Goal: Information Seeking & Learning: Learn about a topic

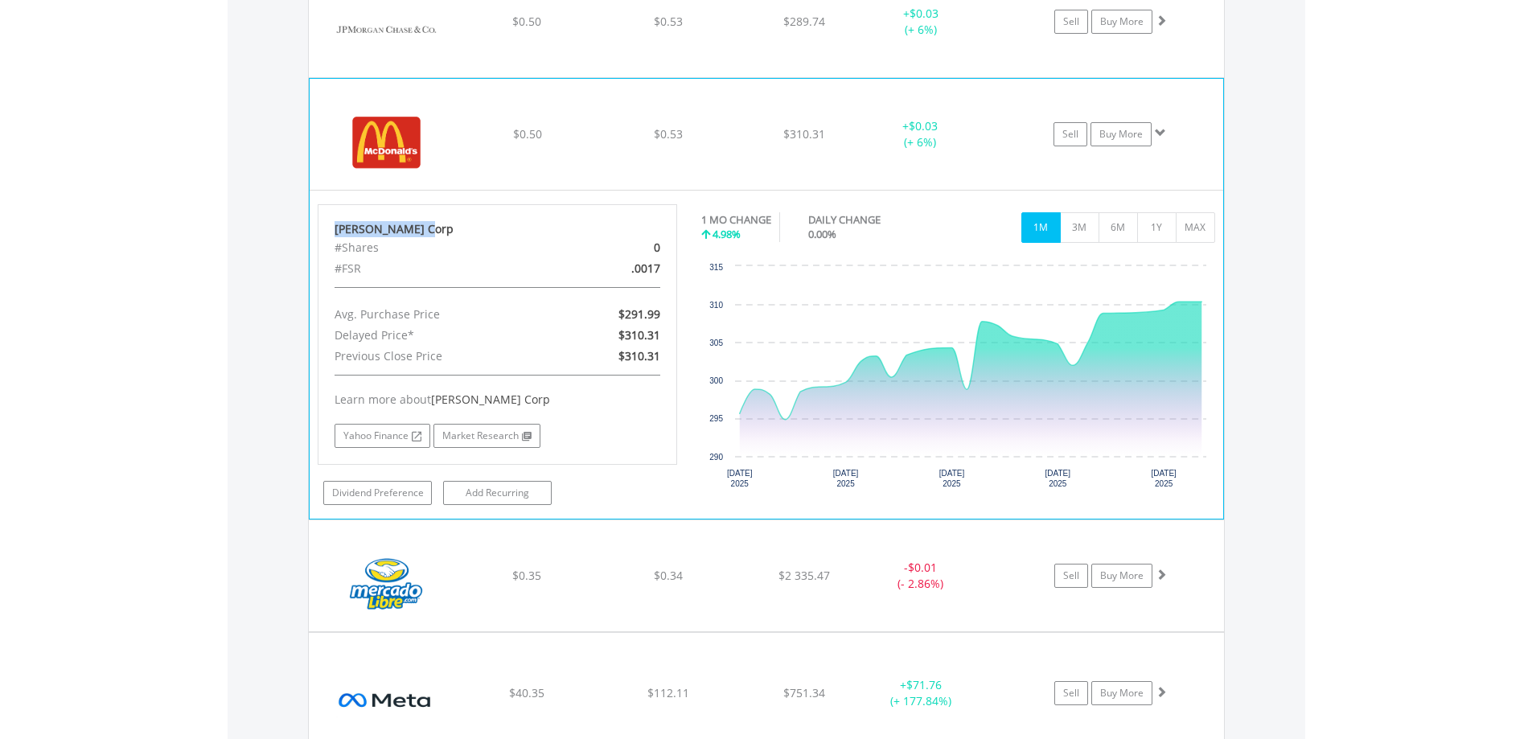
scroll to position [154, 306]
click at [396, 153] on img at bounding box center [387, 142] width 138 height 87
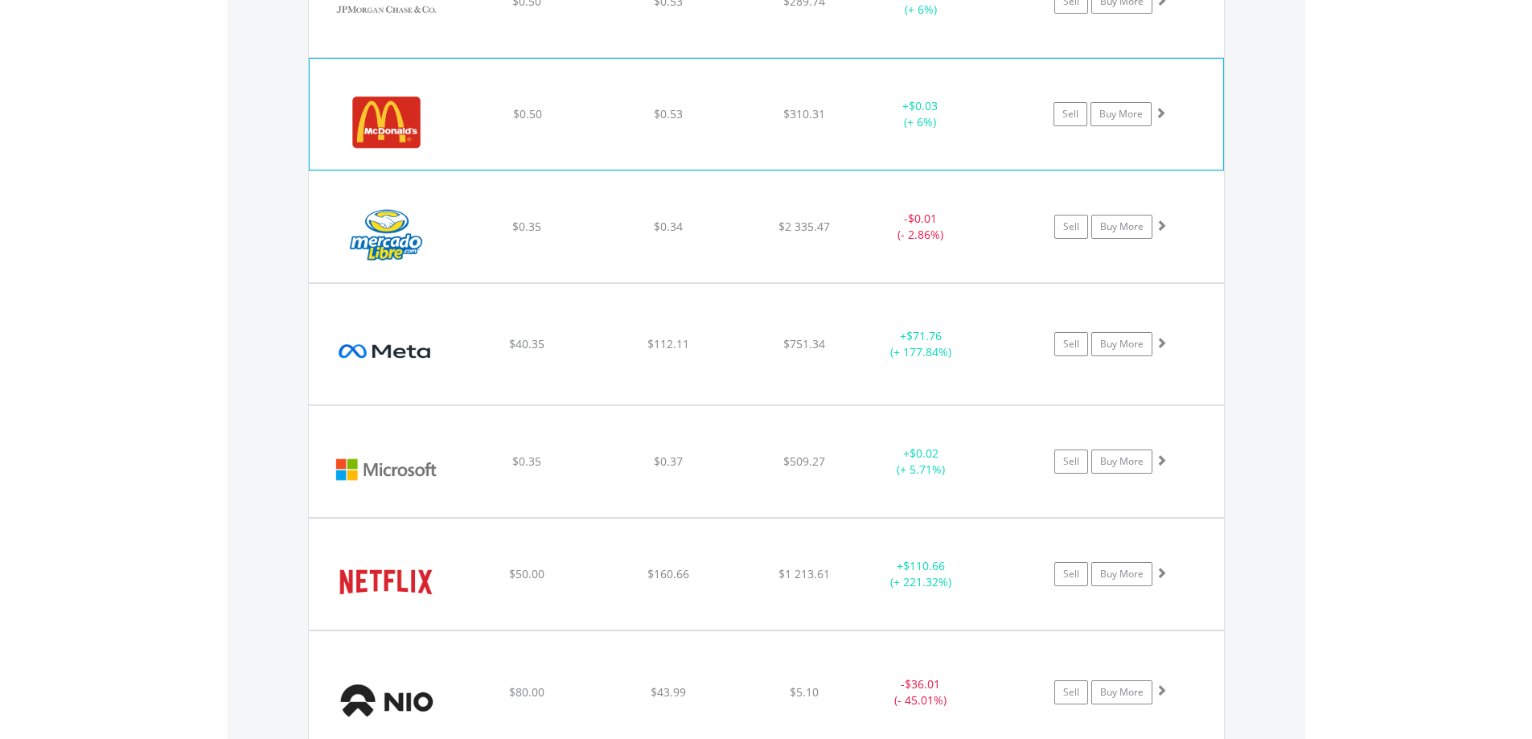
scroll to position [4458, 0]
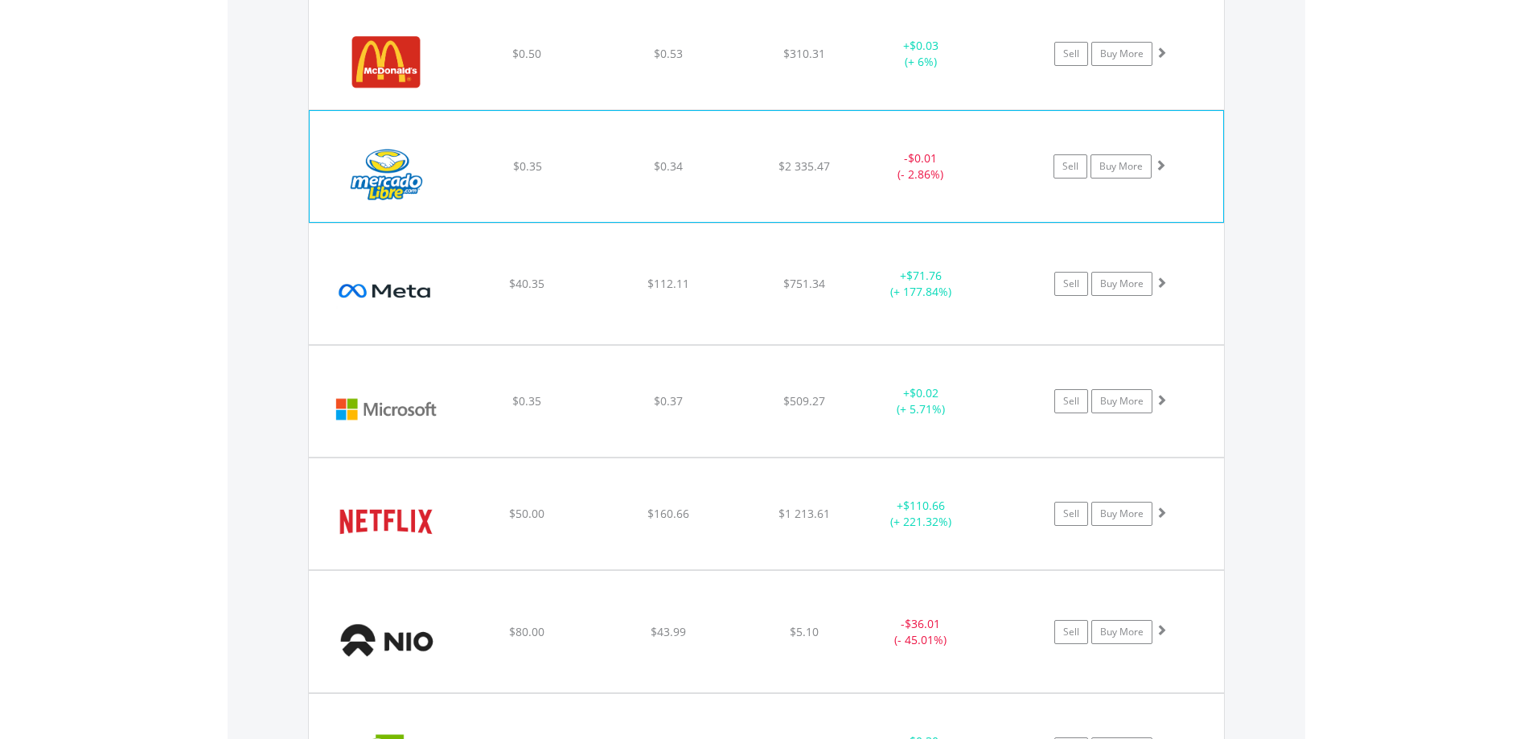
click at [394, 168] on img at bounding box center [387, 174] width 138 height 87
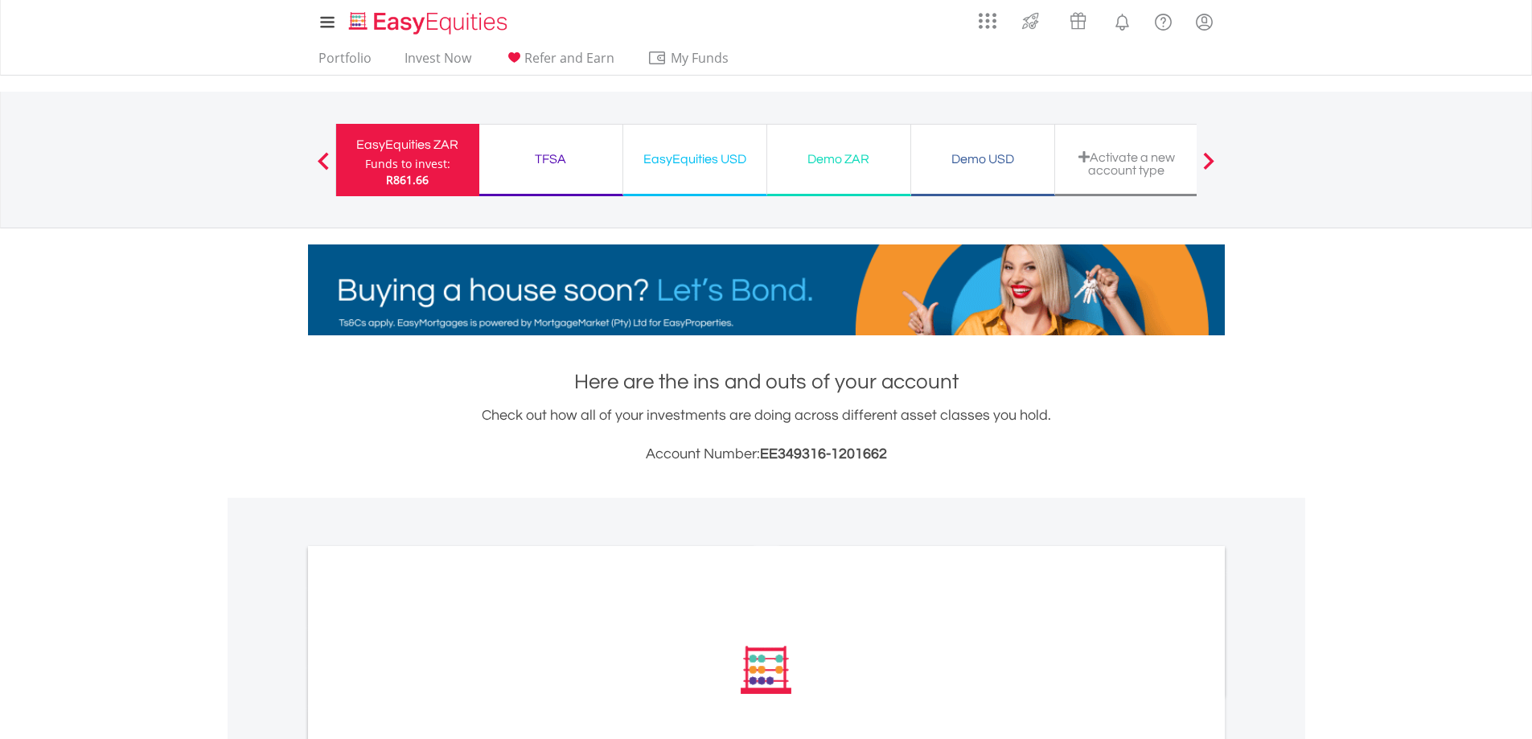
click at [694, 161] on div "EasyEquities USD" at bounding box center [695, 159] width 124 height 23
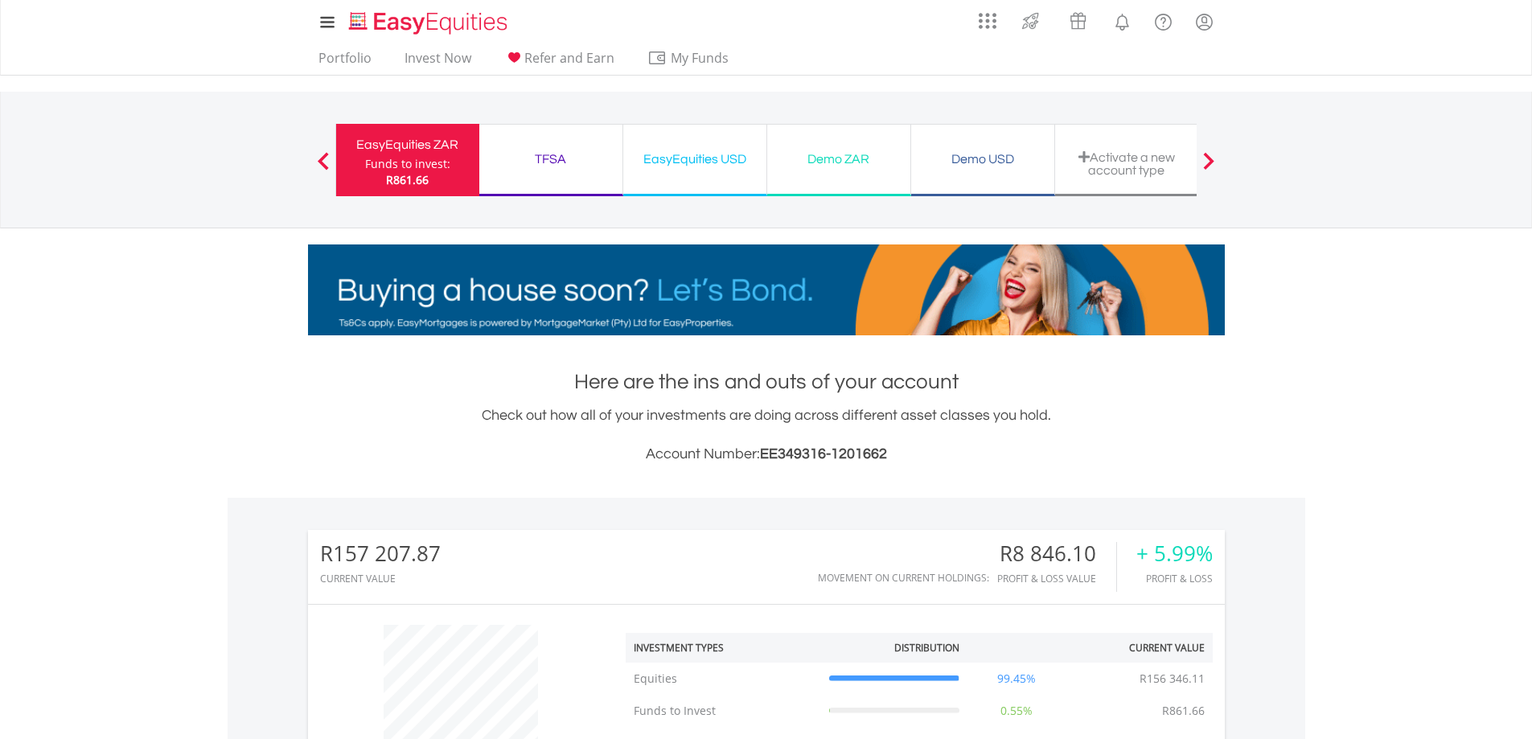
scroll to position [154, 306]
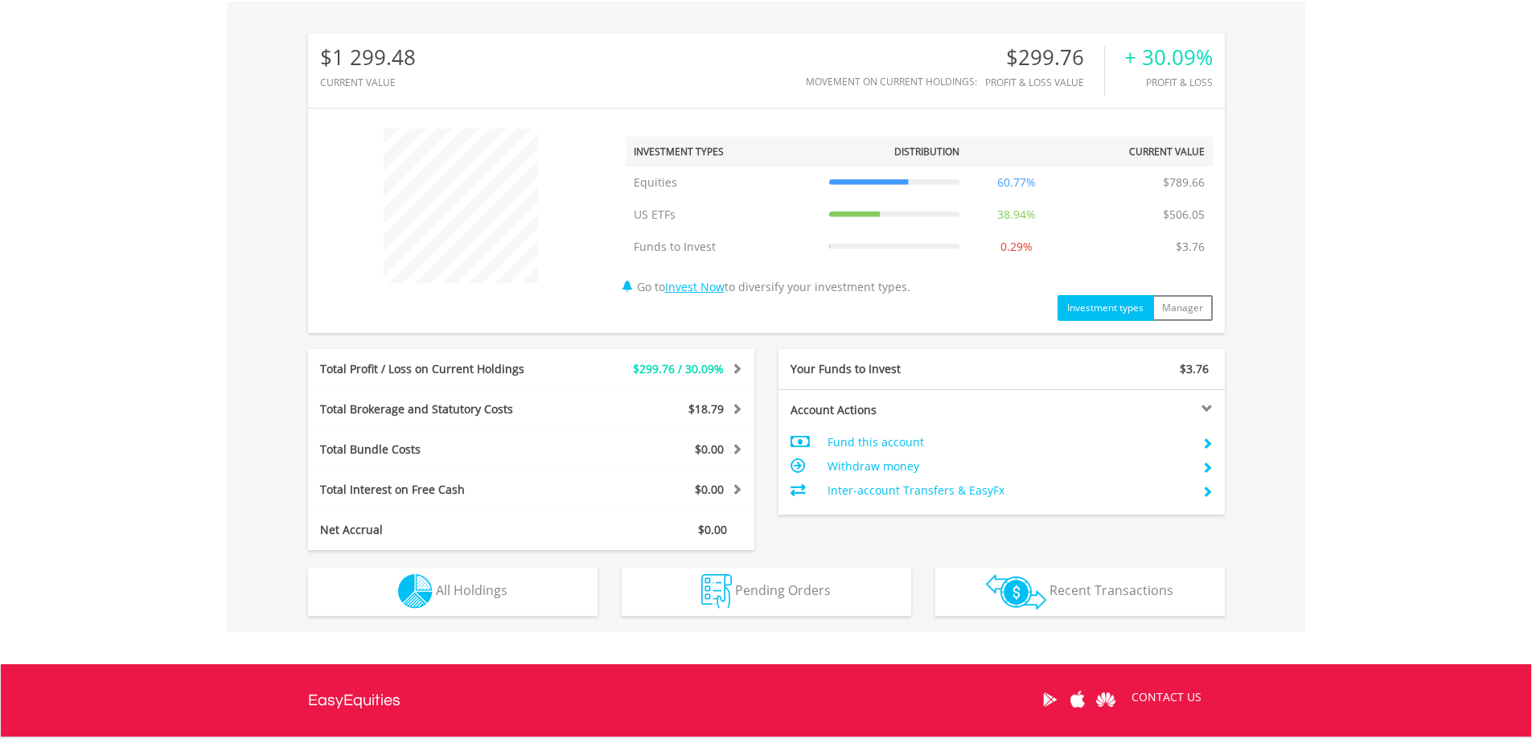
scroll to position [643, 0]
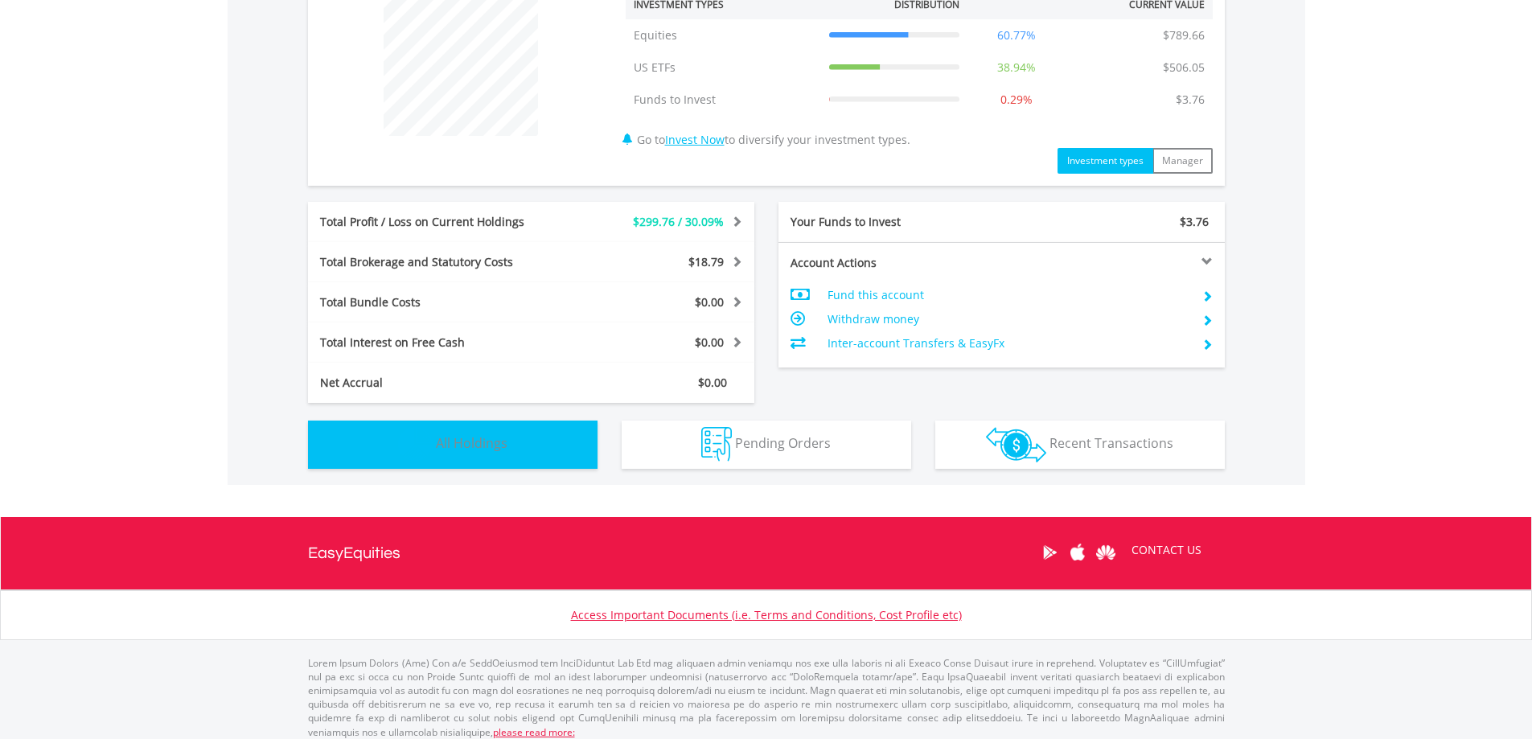
click at [516, 458] on button "Holdings All Holdings" at bounding box center [453, 445] width 290 height 48
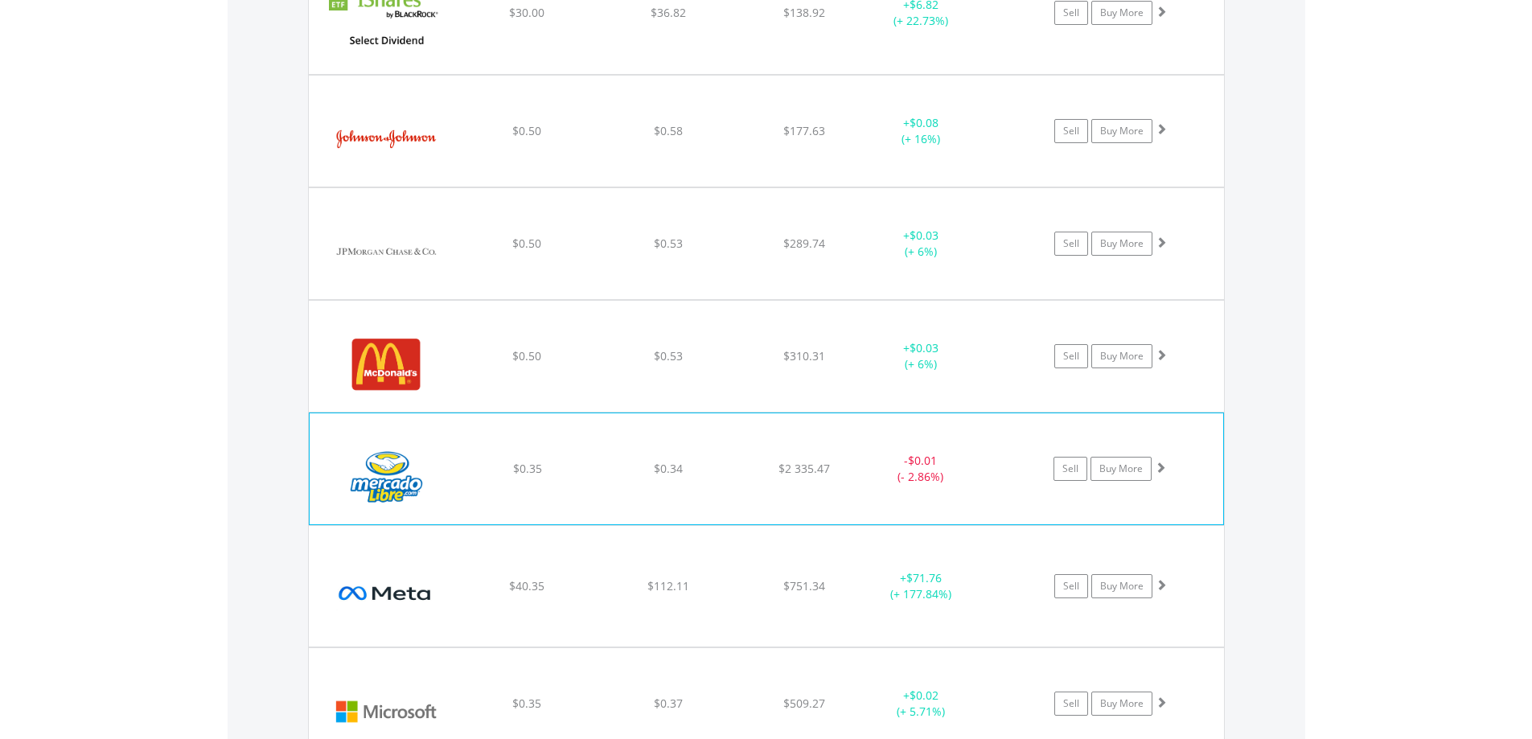
scroll to position [3574, 0]
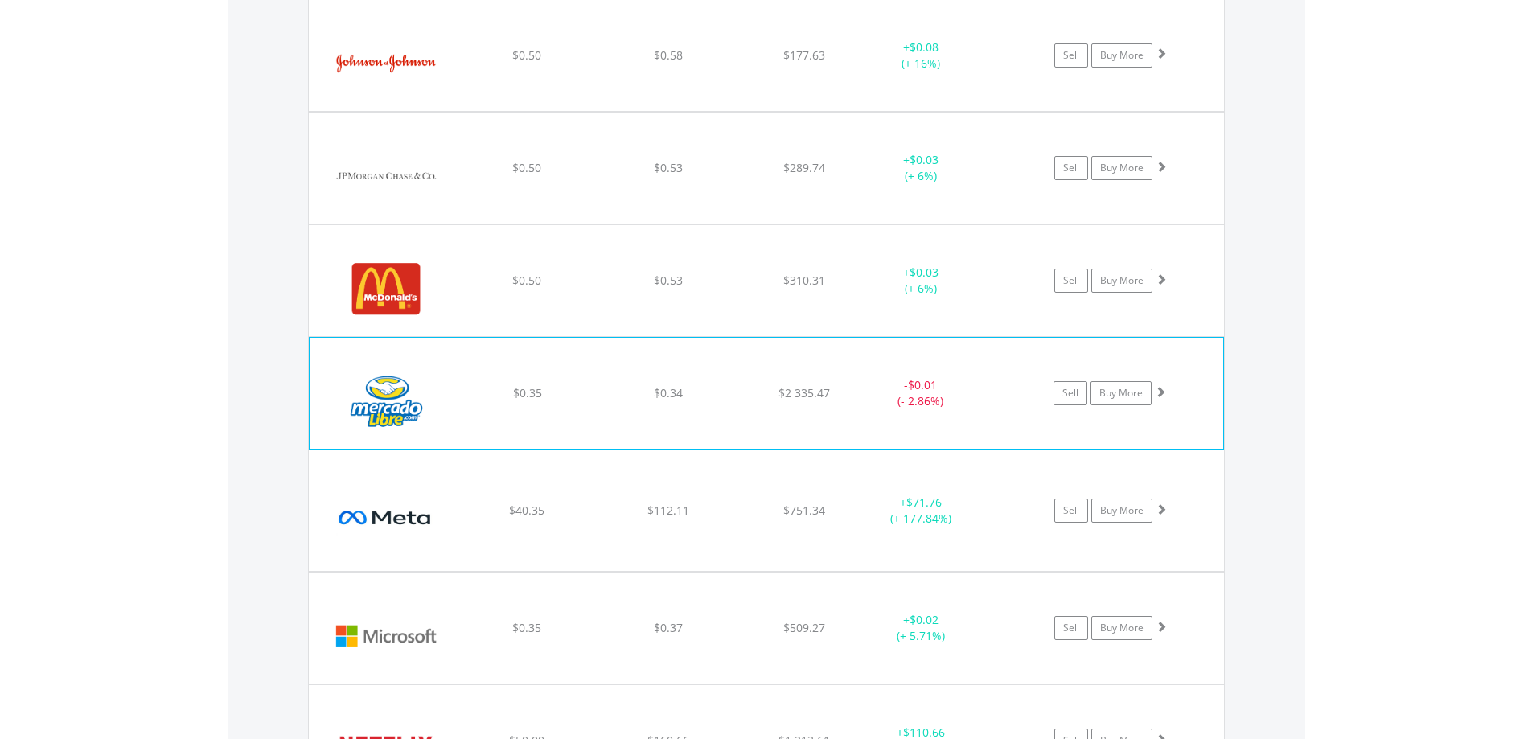
click at [396, 420] on img at bounding box center [387, 401] width 138 height 87
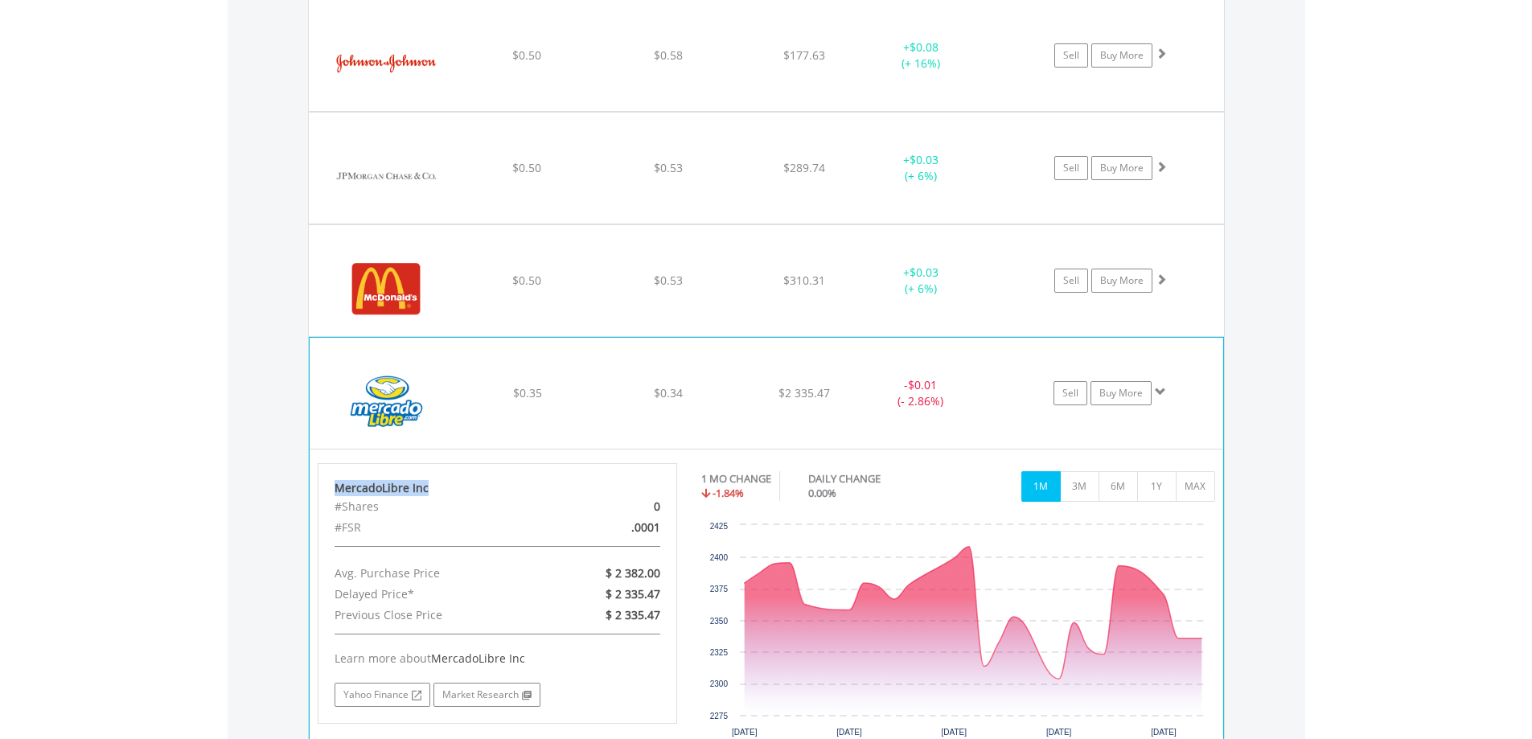
drag, startPoint x: 430, startPoint y: 485, endPoint x: 334, endPoint y: 490, distance: 96.6
click at [335, 490] on div "MercadoLibre Inc" at bounding box center [498, 488] width 327 height 16
copy div "MercadoLibre Inc"
click at [387, 401] on img at bounding box center [387, 401] width 138 height 87
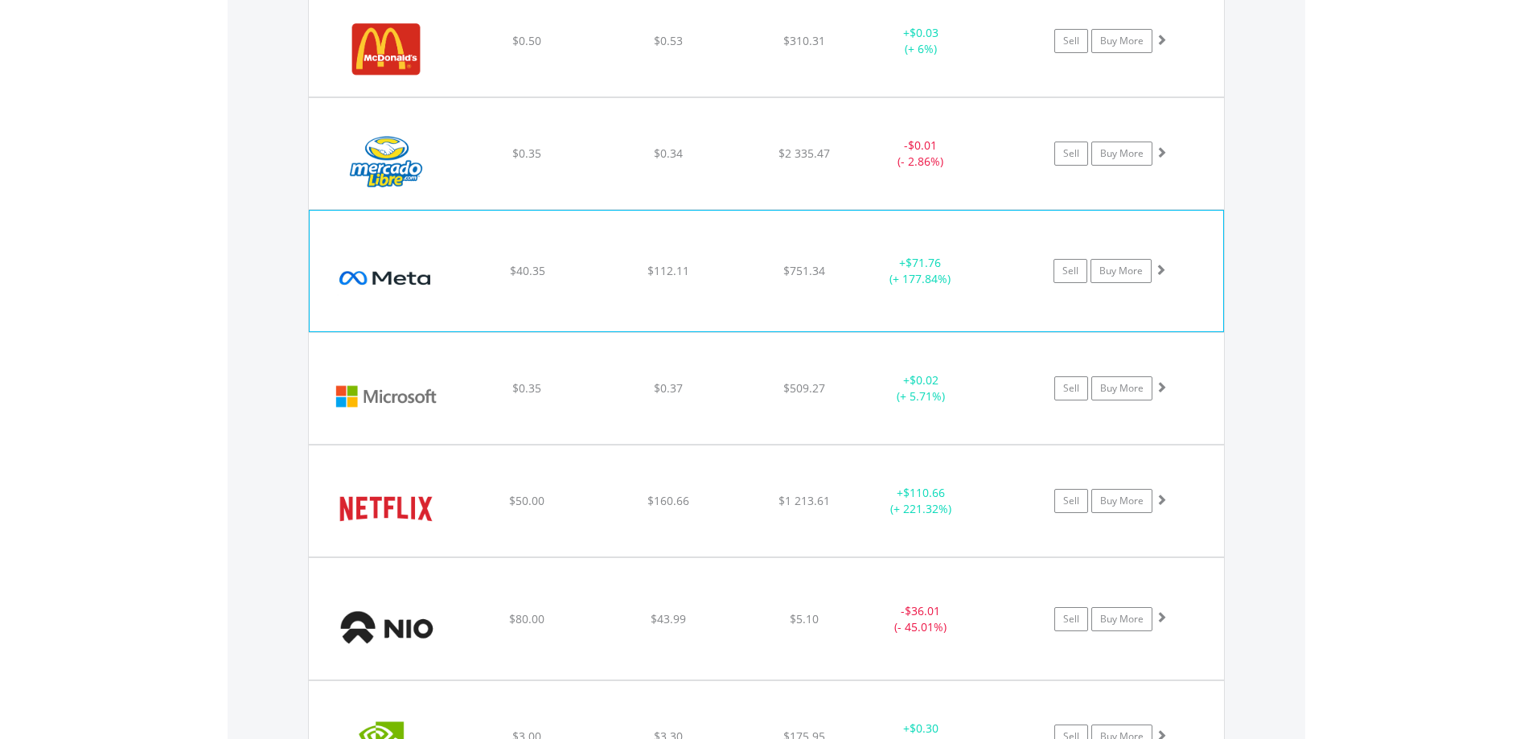
scroll to position [3815, 0]
click at [380, 296] on img at bounding box center [387, 277] width 138 height 97
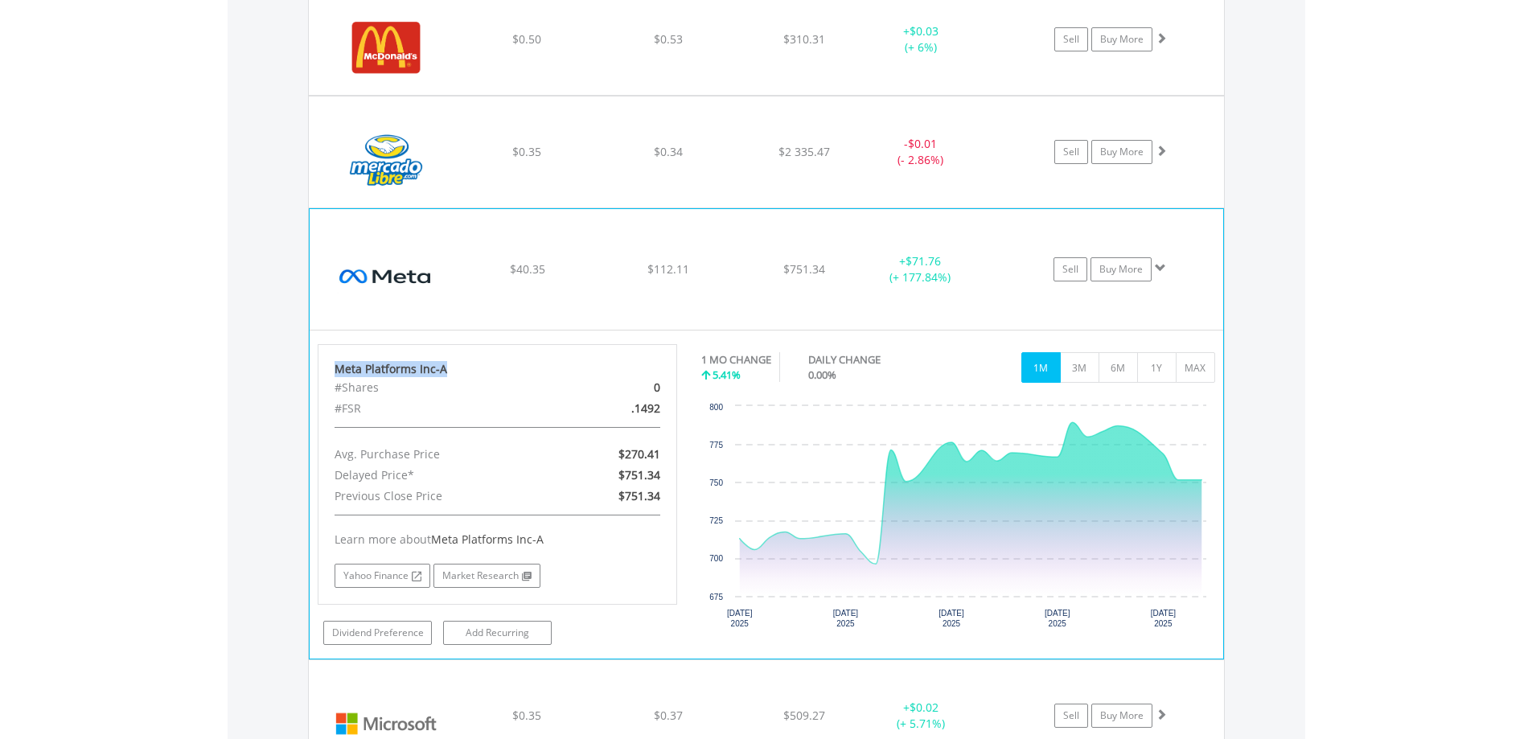
drag, startPoint x: 453, startPoint y: 370, endPoint x: 331, endPoint y: 372, distance: 122.3
click at [331, 372] on div "Meta Platforms Inc-A #Shares 0 #FSR .1492 Avg. Purchase Price $270.41 Delayed P…" at bounding box center [498, 474] width 360 height 261
copy div "Meta Platforms Inc-A"
click at [380, 284] on img at bounding box center [387, 277] width 138 height 97
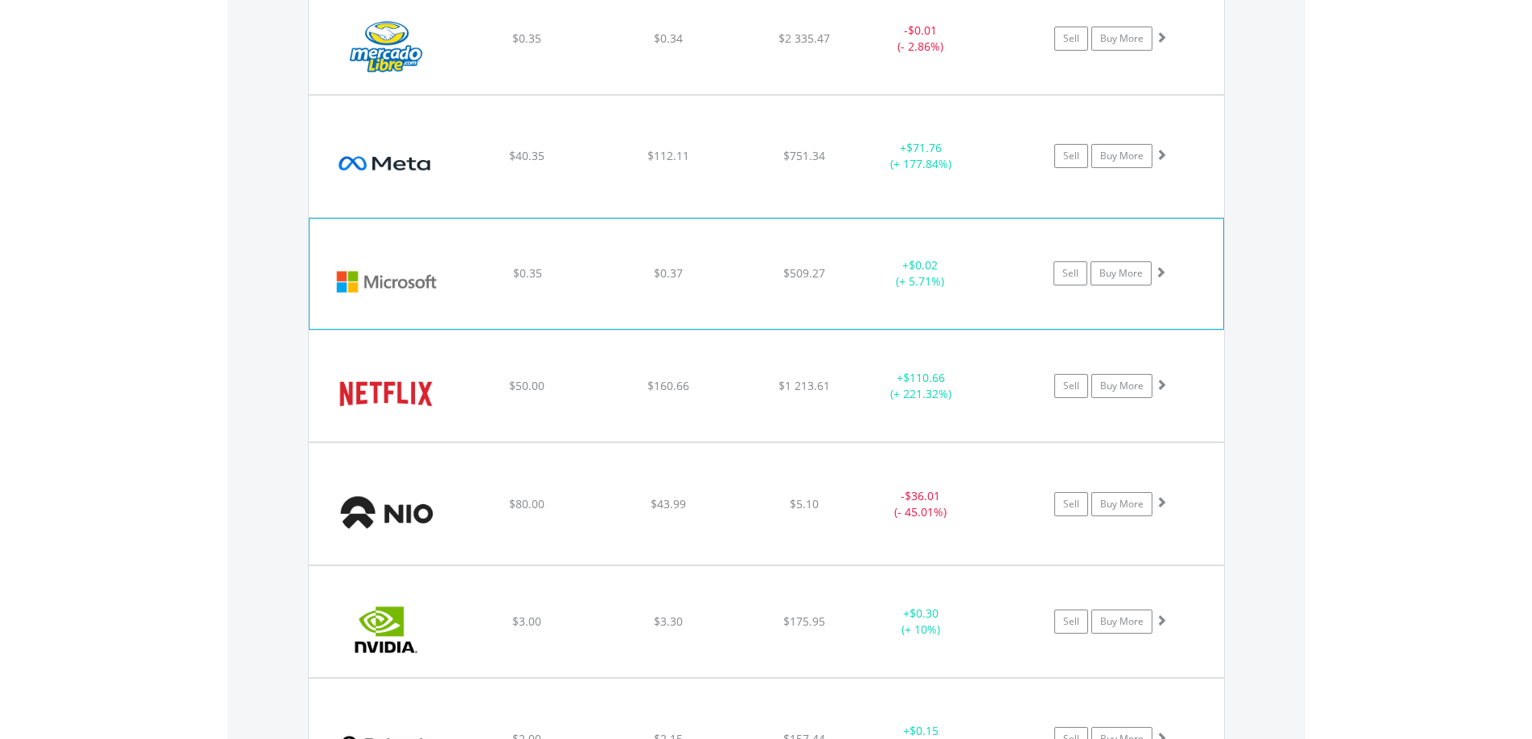
scroll to position [3976, 0]
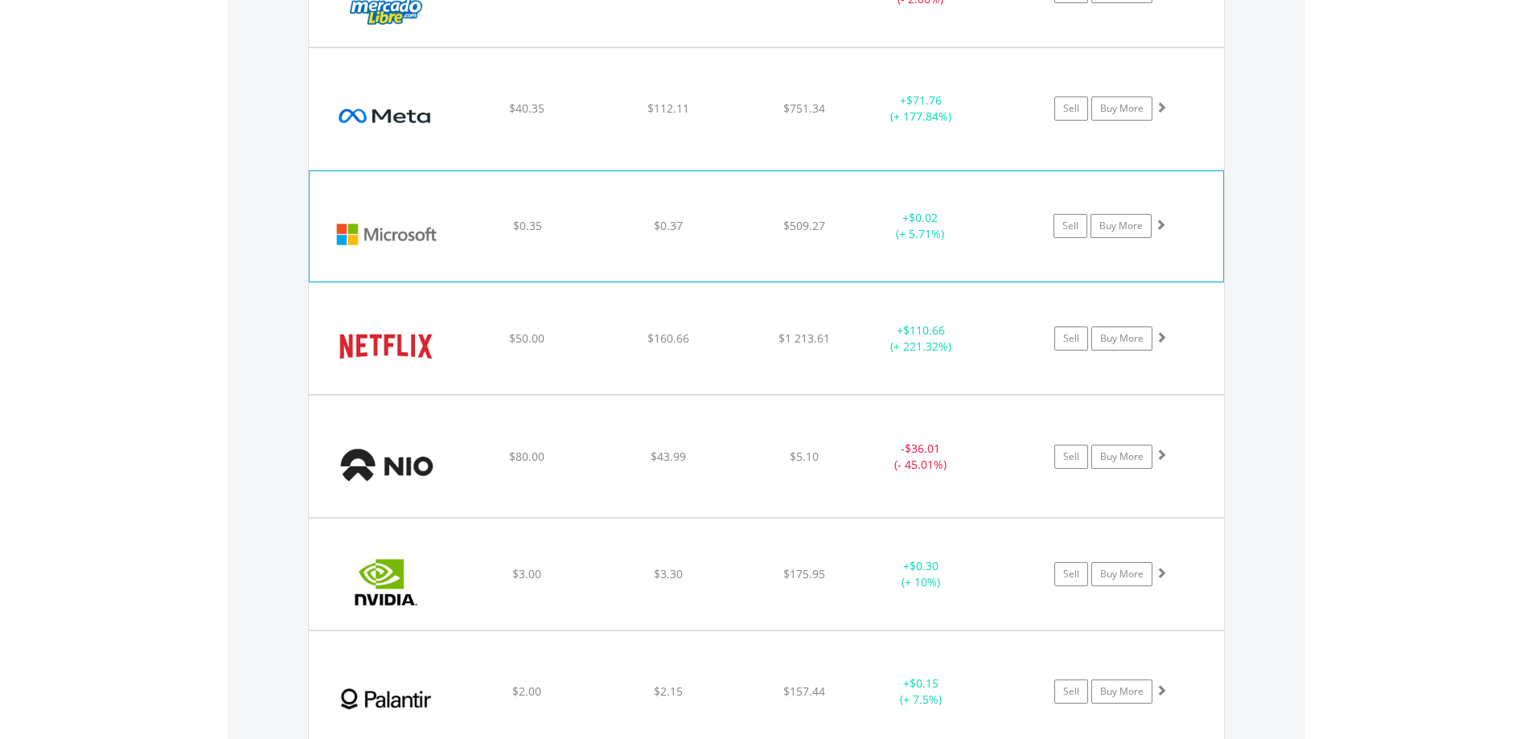
click at [387, 227] on img at bounding box center [387, 234] width 138 height 87
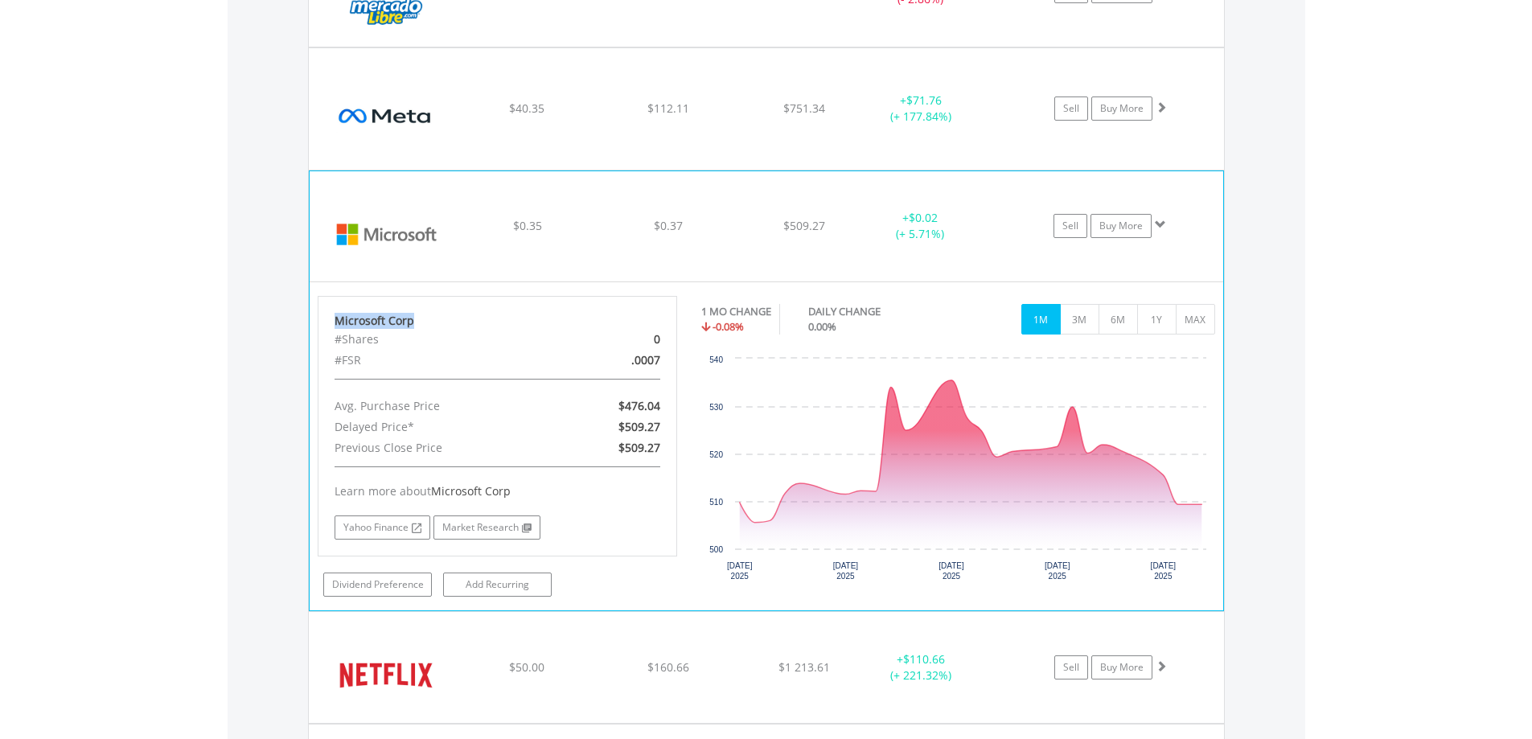
drag, startPoint x: 418, startPoint y: 322, endPoint x: 321, endPoint y: 322, distance: 97.3
click at [321, 322] on div "Microsoft Corp #Shares 0 #FSR .0007 Avg. Purchase Price $476.04 Delayed Price* …" at bounding box center [498, 426] width 360 height 261
copy div "Microsoft Corp"
click at [389, 237] on img at bounding box center [387, 234] width 138 height 87
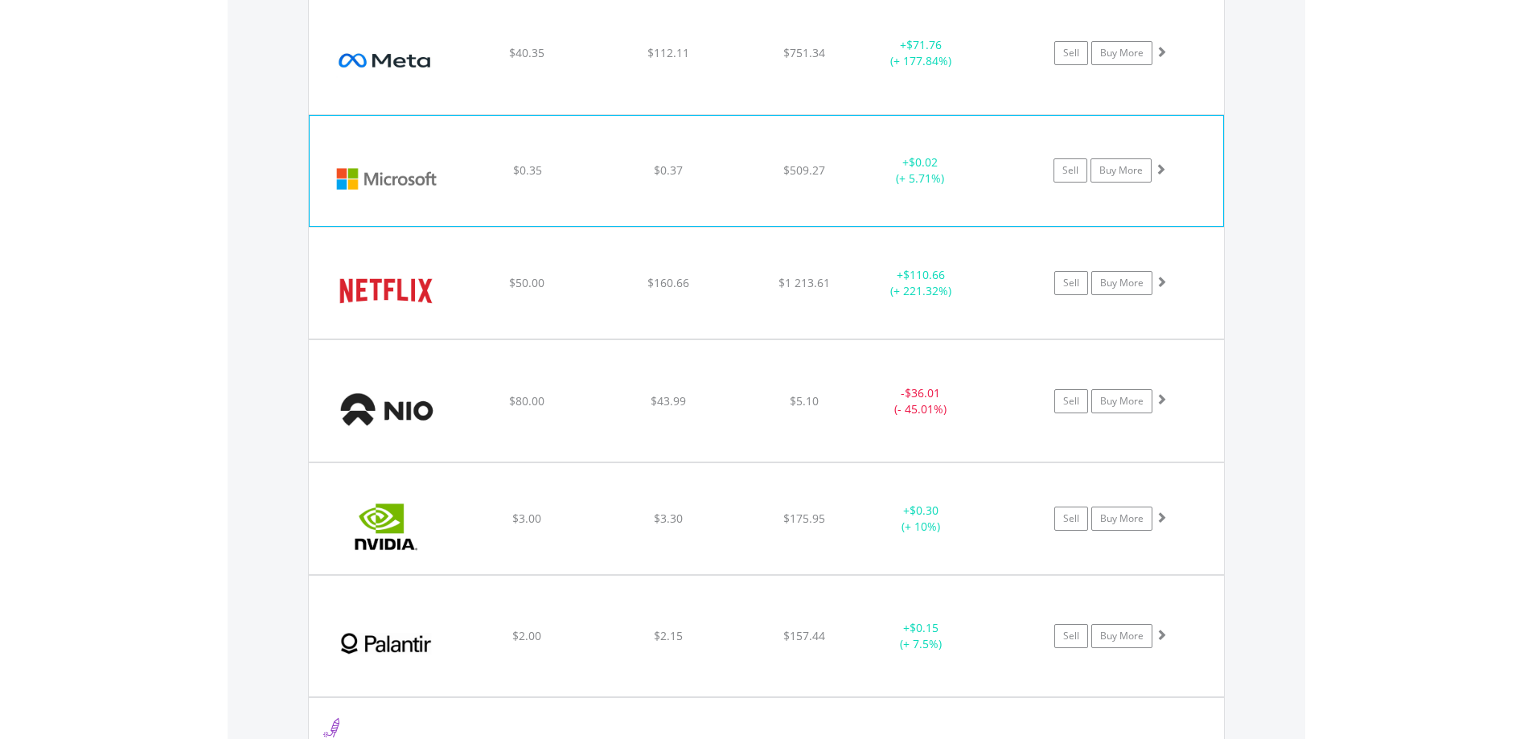
scroll to position [4137, 0]
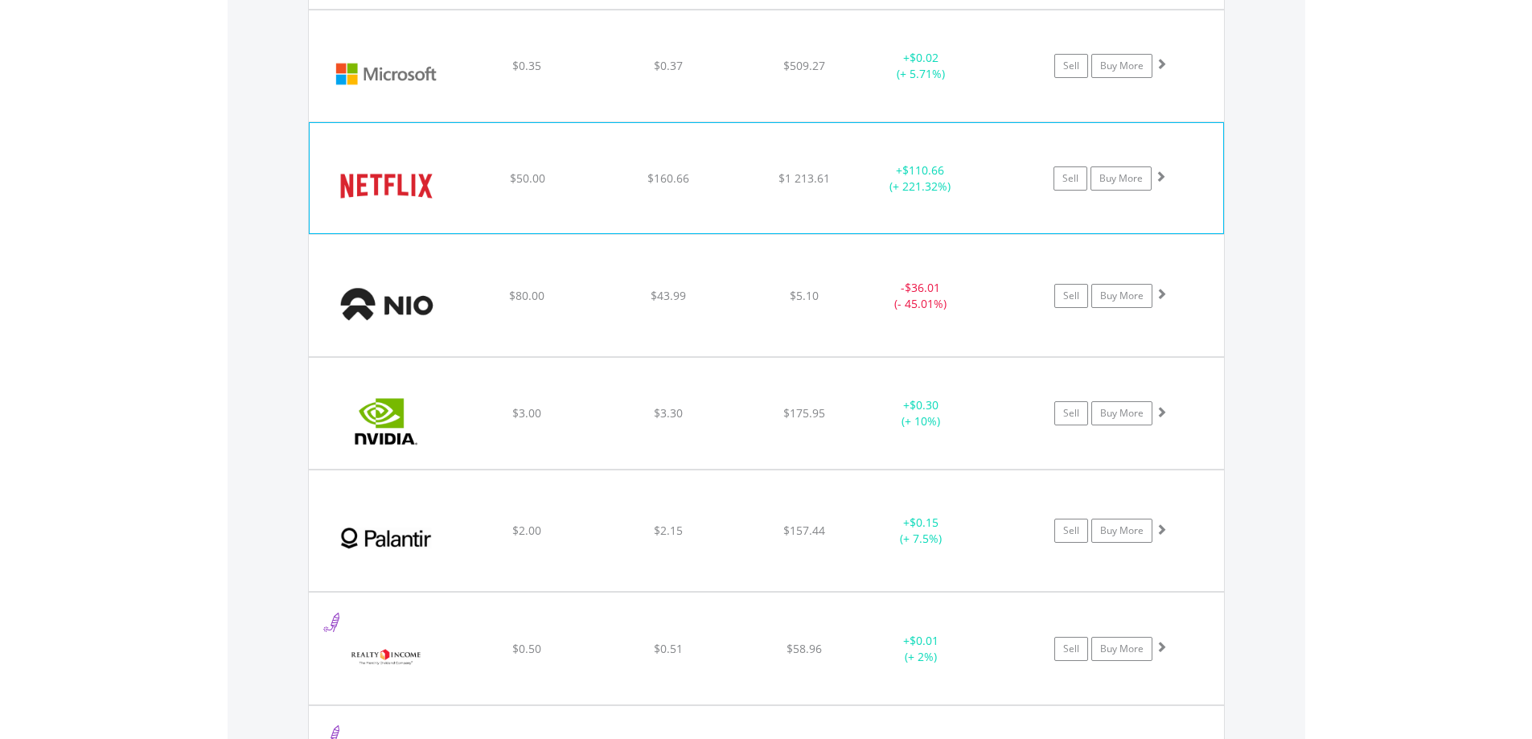
click at [384, 171] on img at bounding box center [387, 186] width 138 height 87
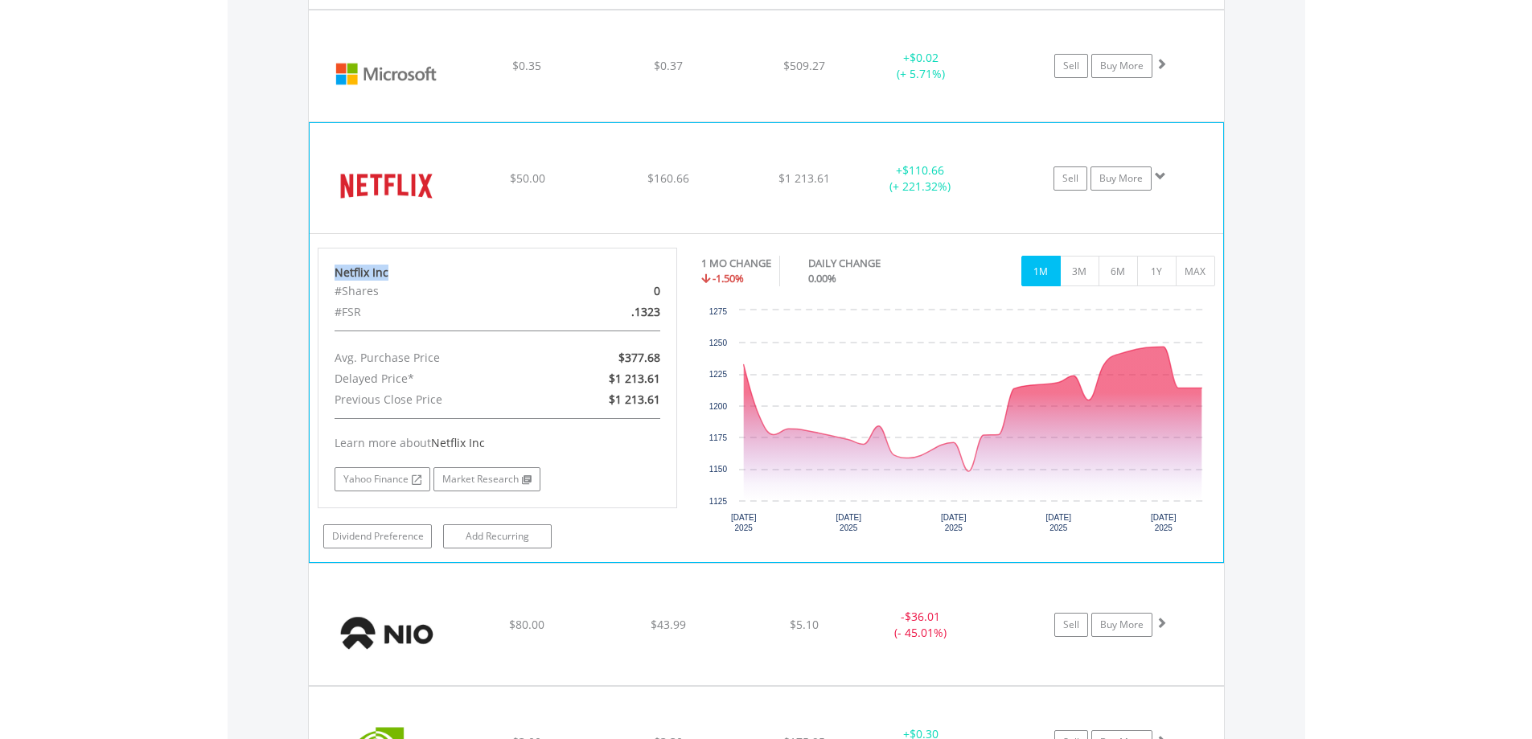
drag, startPoint x: 390, startPoint y: 276, endPoint x: 333, endPoint y: 276, distance: 57.1
click at [333, 276] on div "Netflix Inc #Shares 0 #FSR .1323 Avg. Purchase Price $377.68 Delayed Price* $1 …" at bounding box center [498, 378] width 360 height 261
copy div "Netflix Inc"
click at [385, 191] on img at bounding box center [387, 186] width 138 height 87
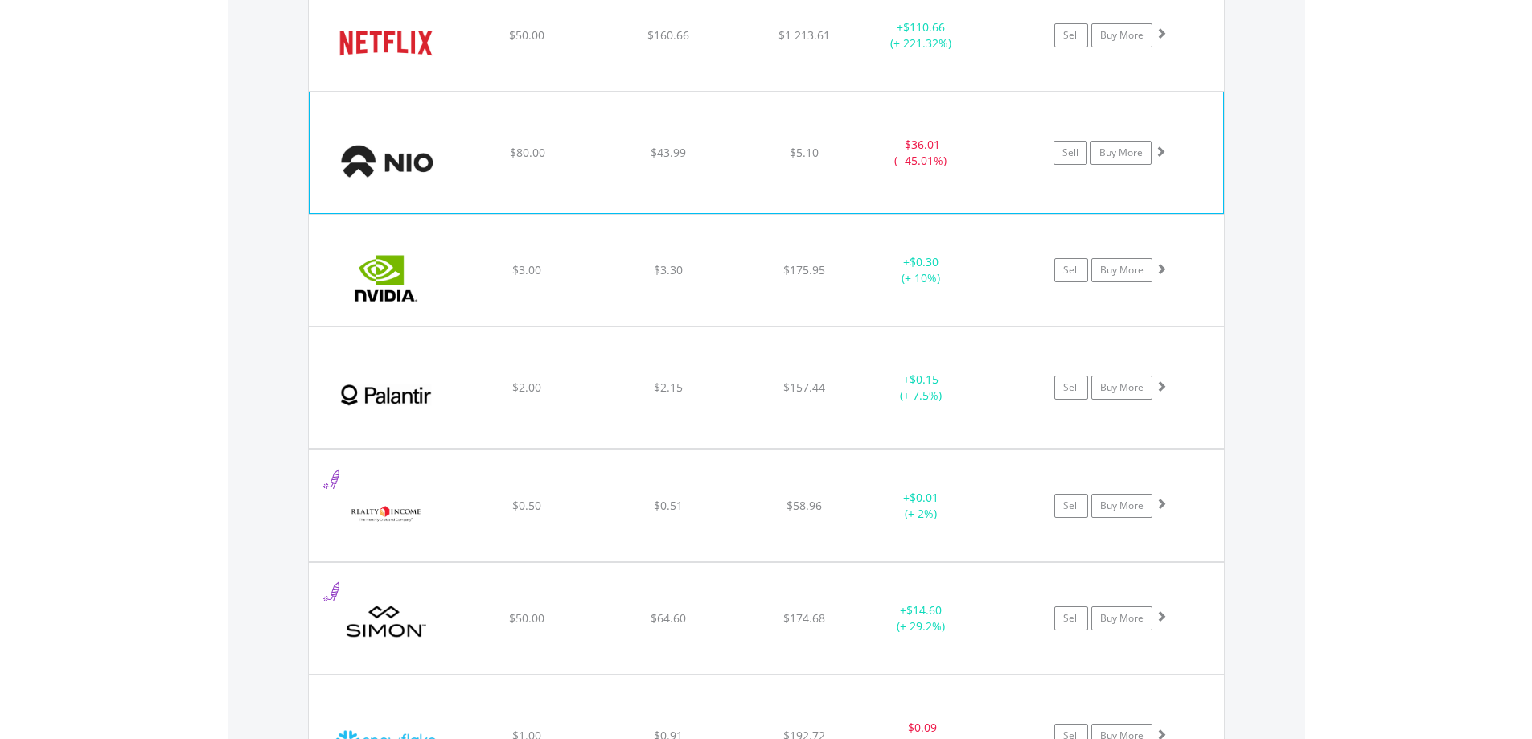
scroll to position [4298, 0]
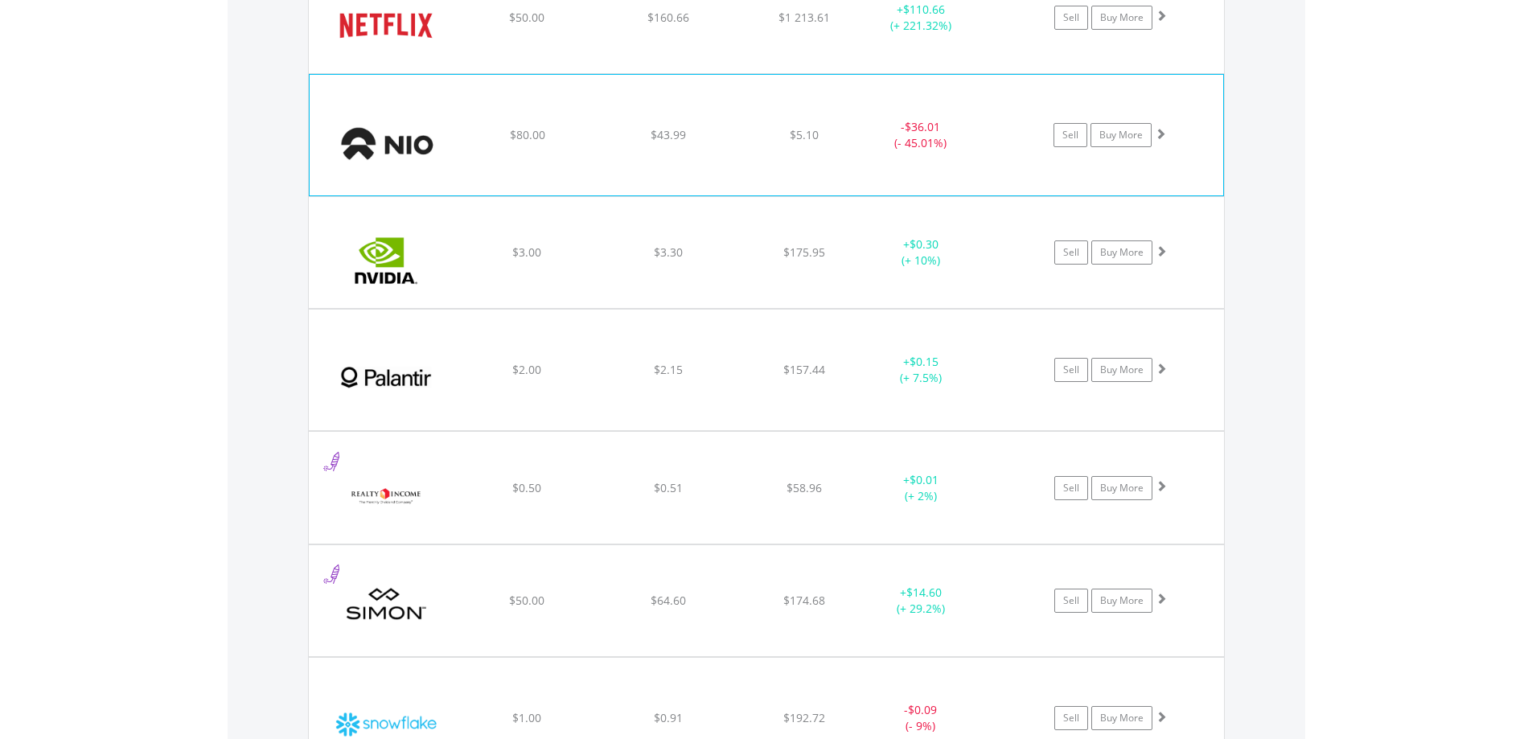
click at [385, 150] on img at bounding box center [387, 143] width 138 height 97
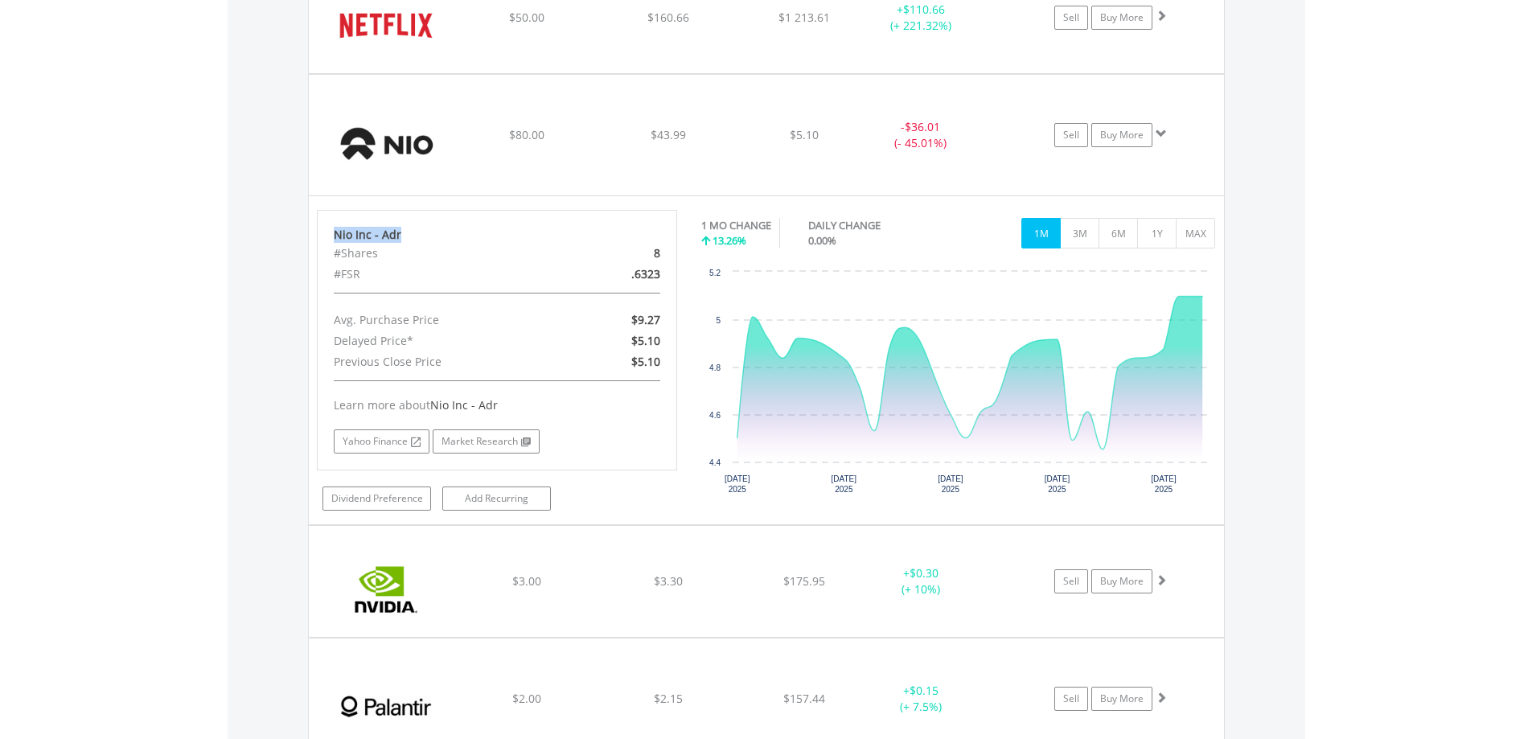
drag, startPoint x: 408, startPoint y: 231, endPoint x: 301, endPoint y: 230, distance: 107.0
copy div "Nio Inc - Adr"
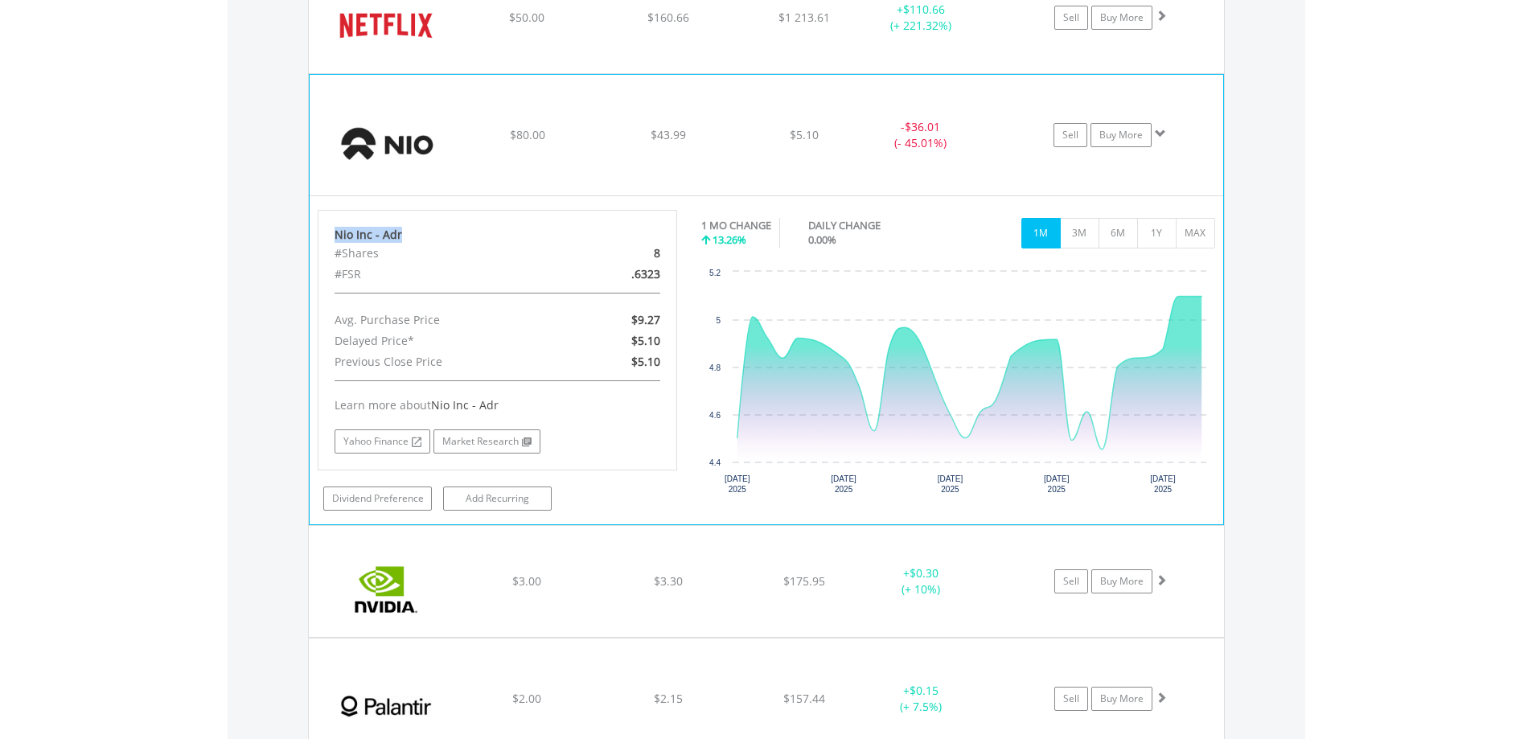
copy div "Nio Inc - Adr"
click at [395, 145] on img at bounding box center [387, 143] width 138 height 97
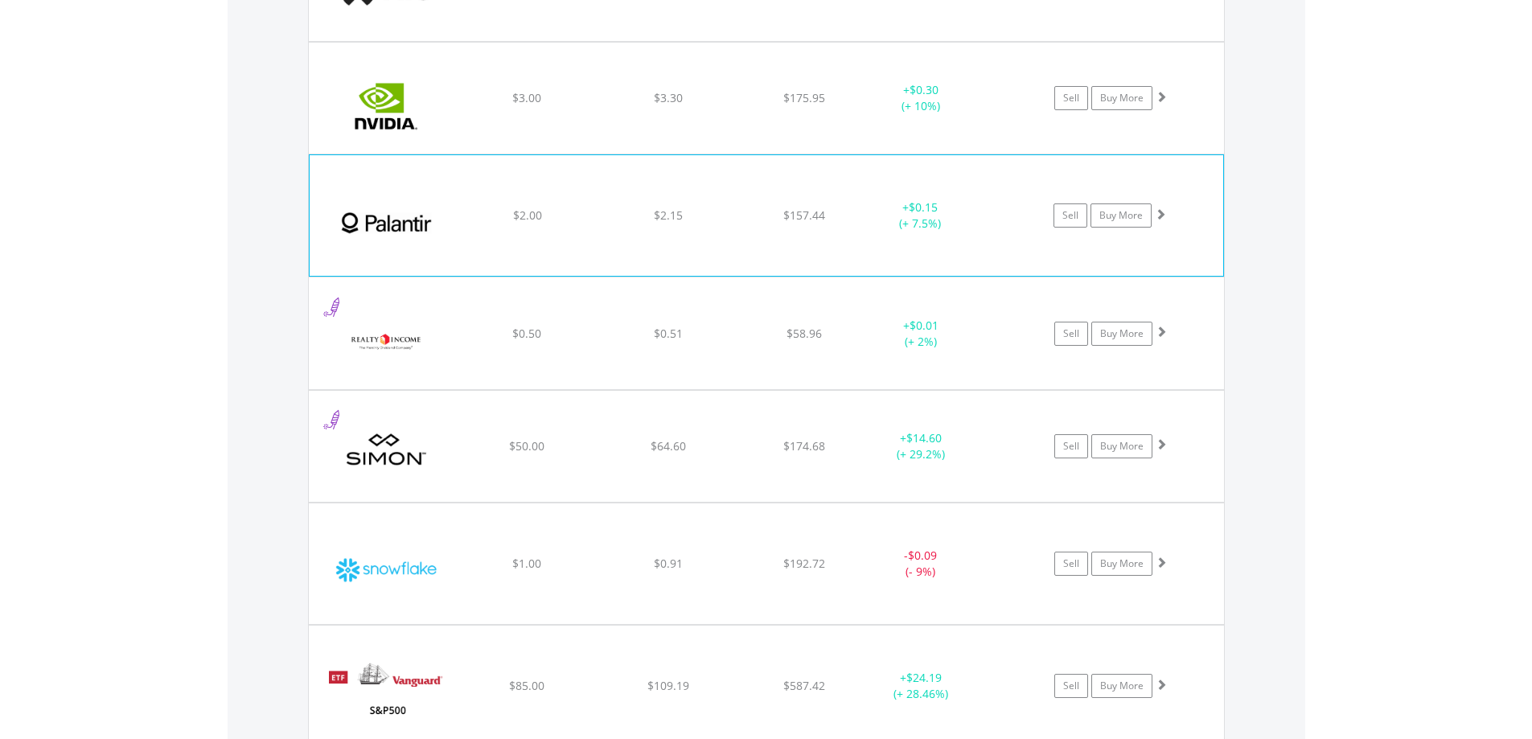
scroll to position [4458, 0]
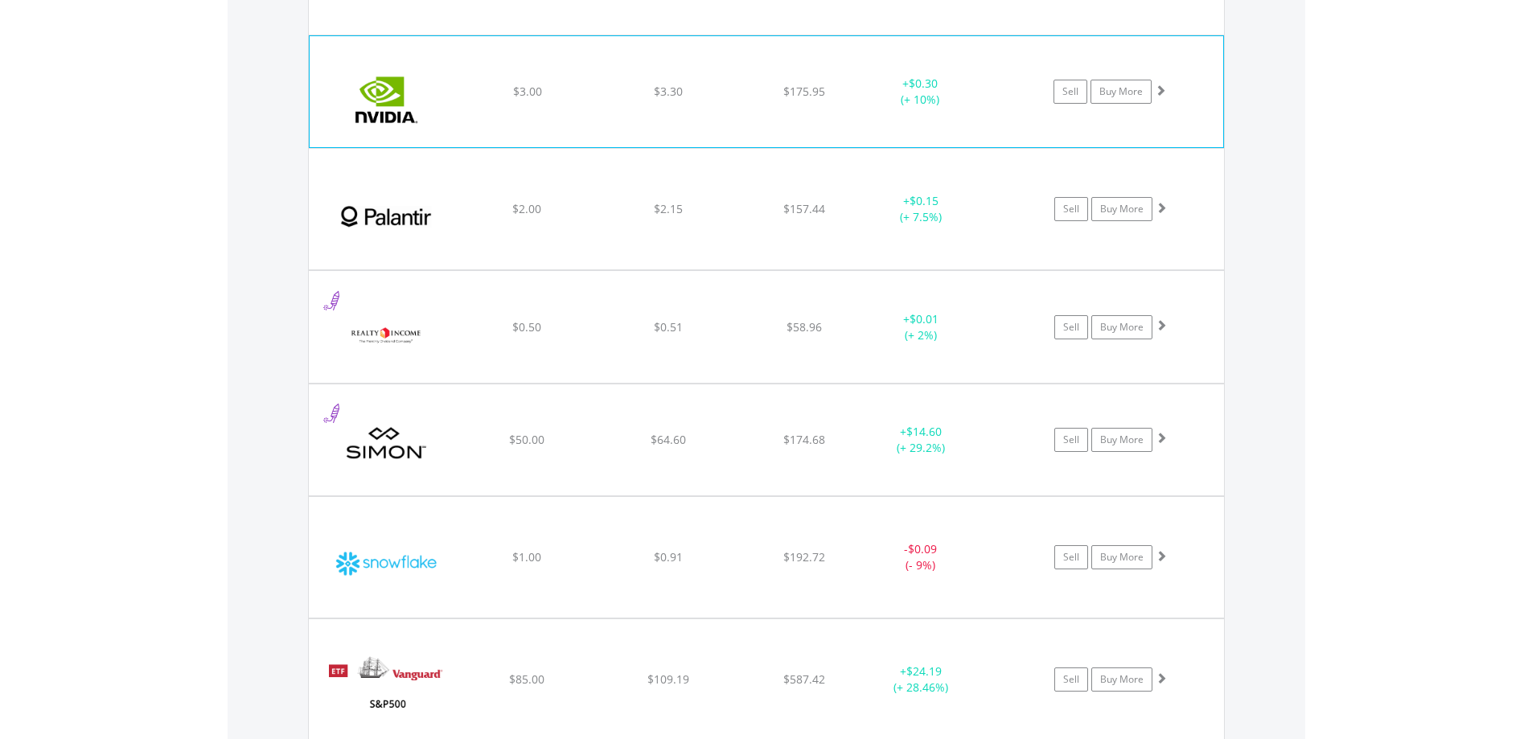
click at [384, 103] on img at bounding box center [387, 99] width 138 height 87
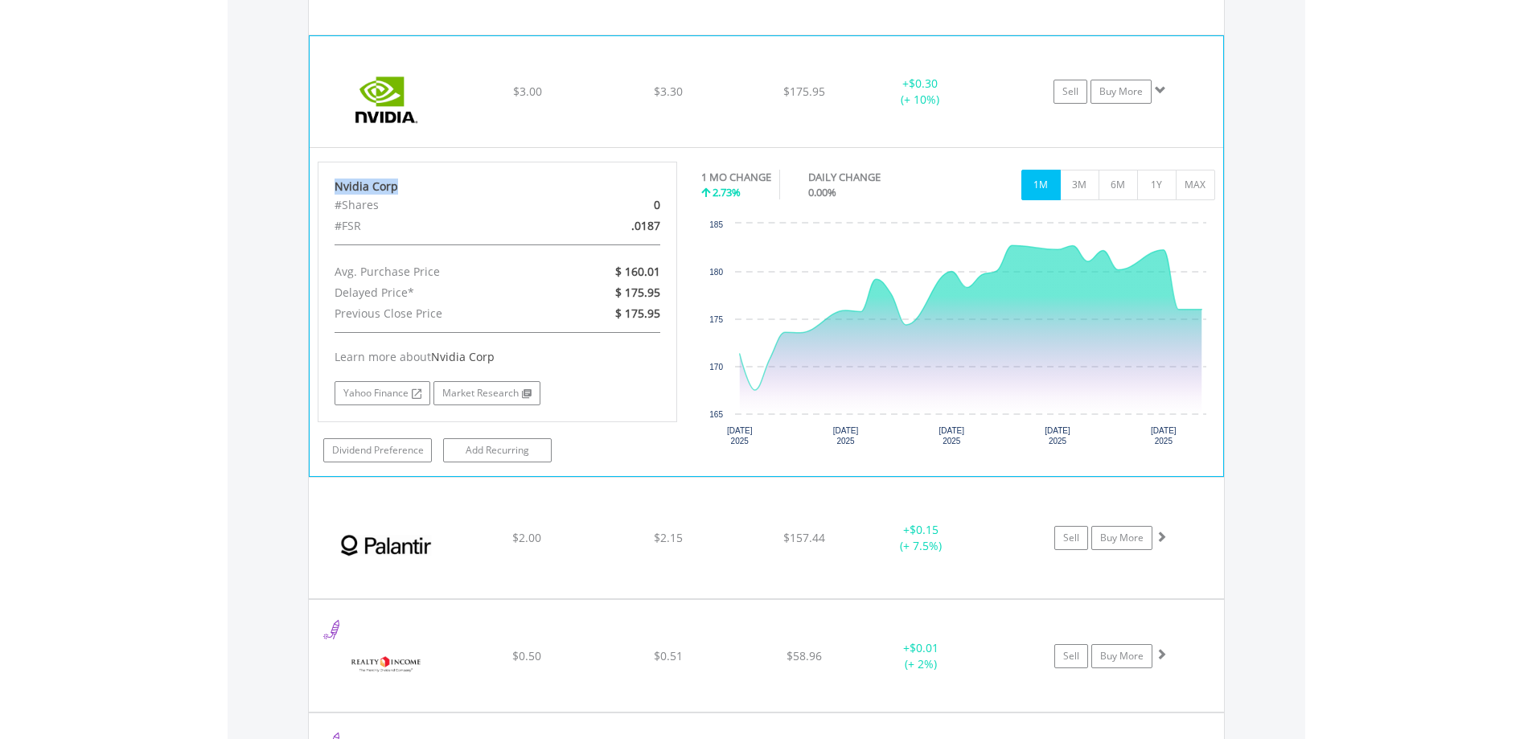
drag, startPoint x: 397, startPoint y: 186, endPoint x: 330, endPoint y: 192, distance: 67.1
click at [330, 192] on div "Nvidia Corp #Shares 0 #FSR .0187 Avg. Purchase Price $ 160.01 Delayed Price* $ …" at bounding box center [498, 292] width 360 height 261
copy div "Nvidia Corp"
click at [381, 98] on img at bounding box center [387, 99] width 138 height 87
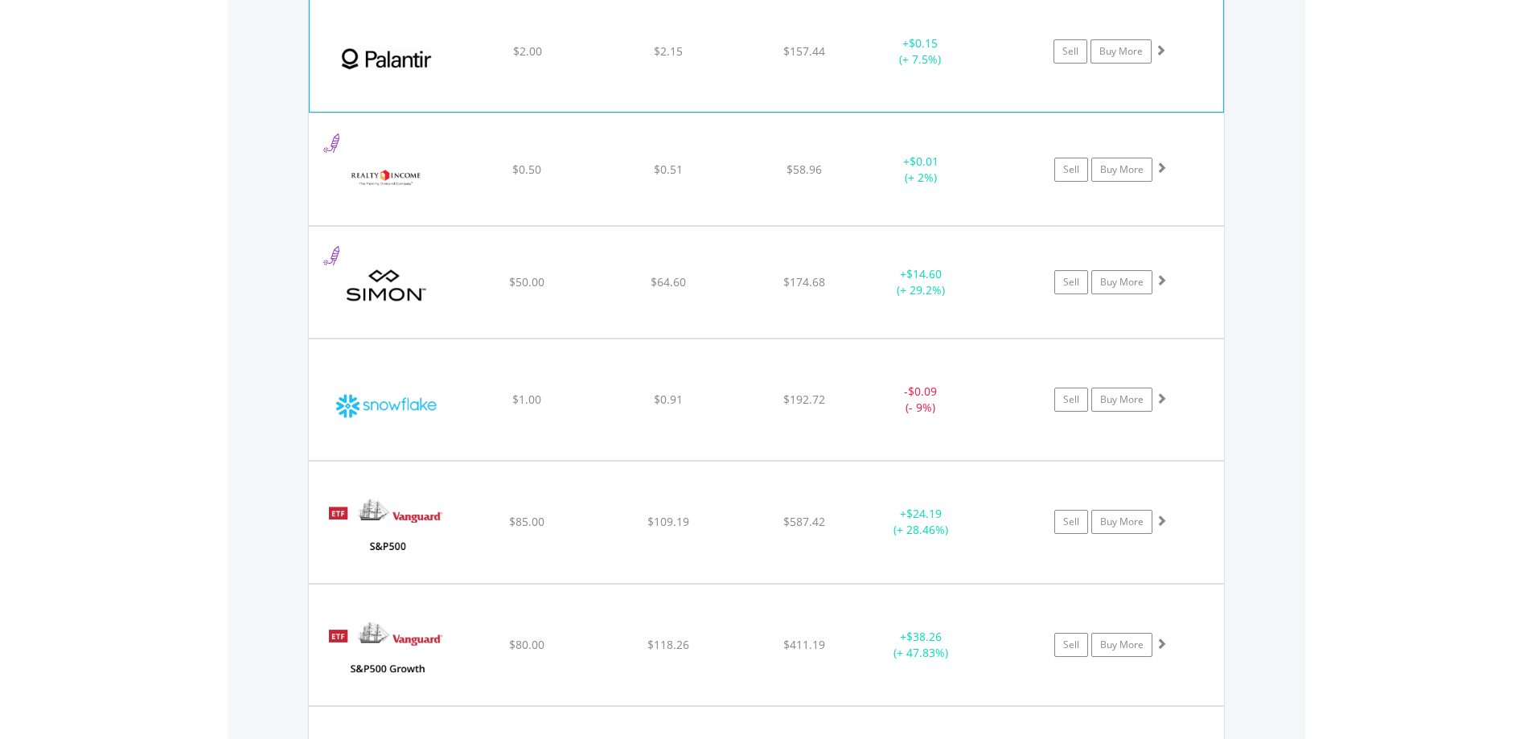
scroll to position [4619, 0]
click at [394, 47] on img at bounding box center [387, 56] width 138 height 97
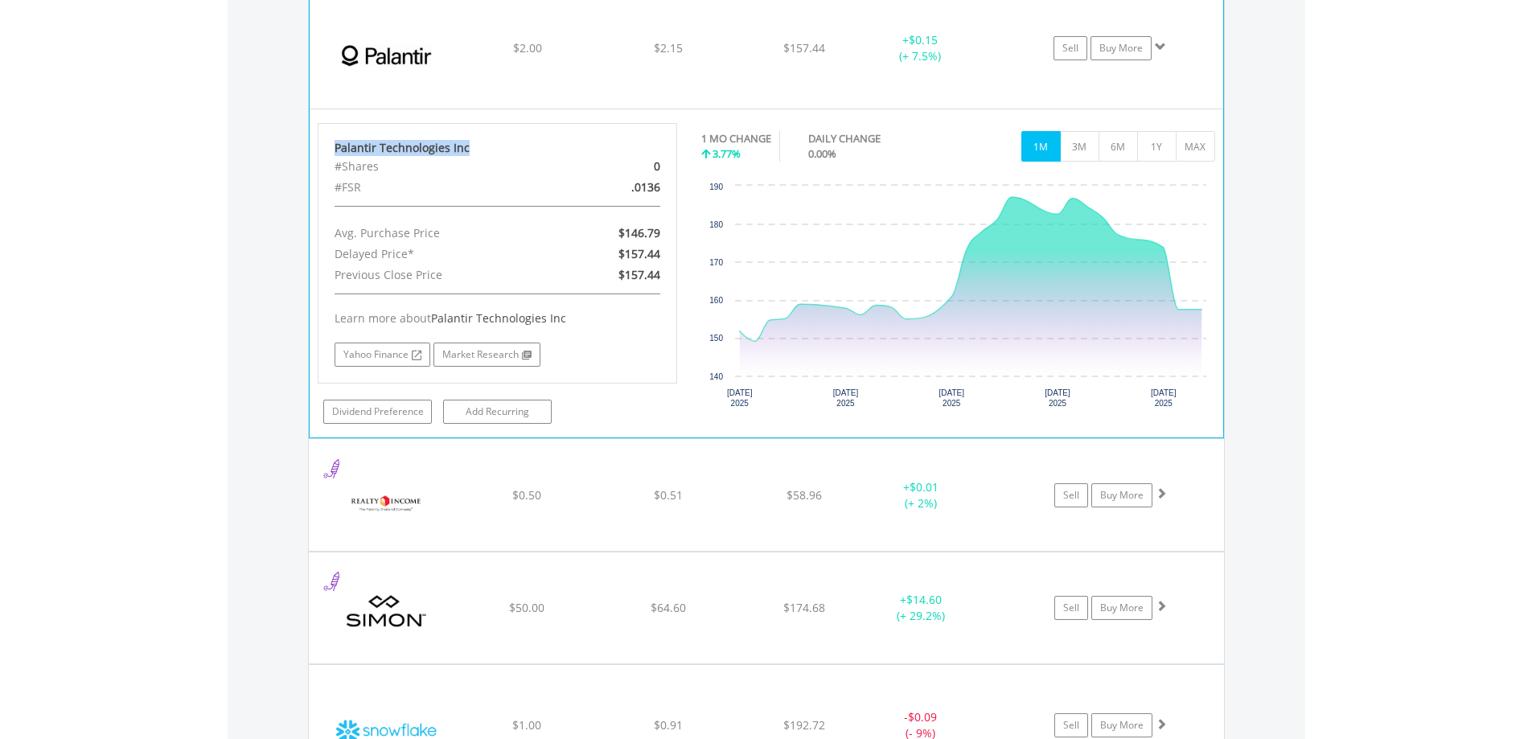
drag, startPoint x: 466, startPoint y: 143, endPoint x: 336, endPoint y: 150, distance: 129.7
click at [336, 150] on div "Palantir Technologies Inc" at bounding box center [498, 148] width 327 height 16
copy div "Palantir Technologies Inc"
click at [409, 60] on img at bounding box center [387, 56] width 138 height 97
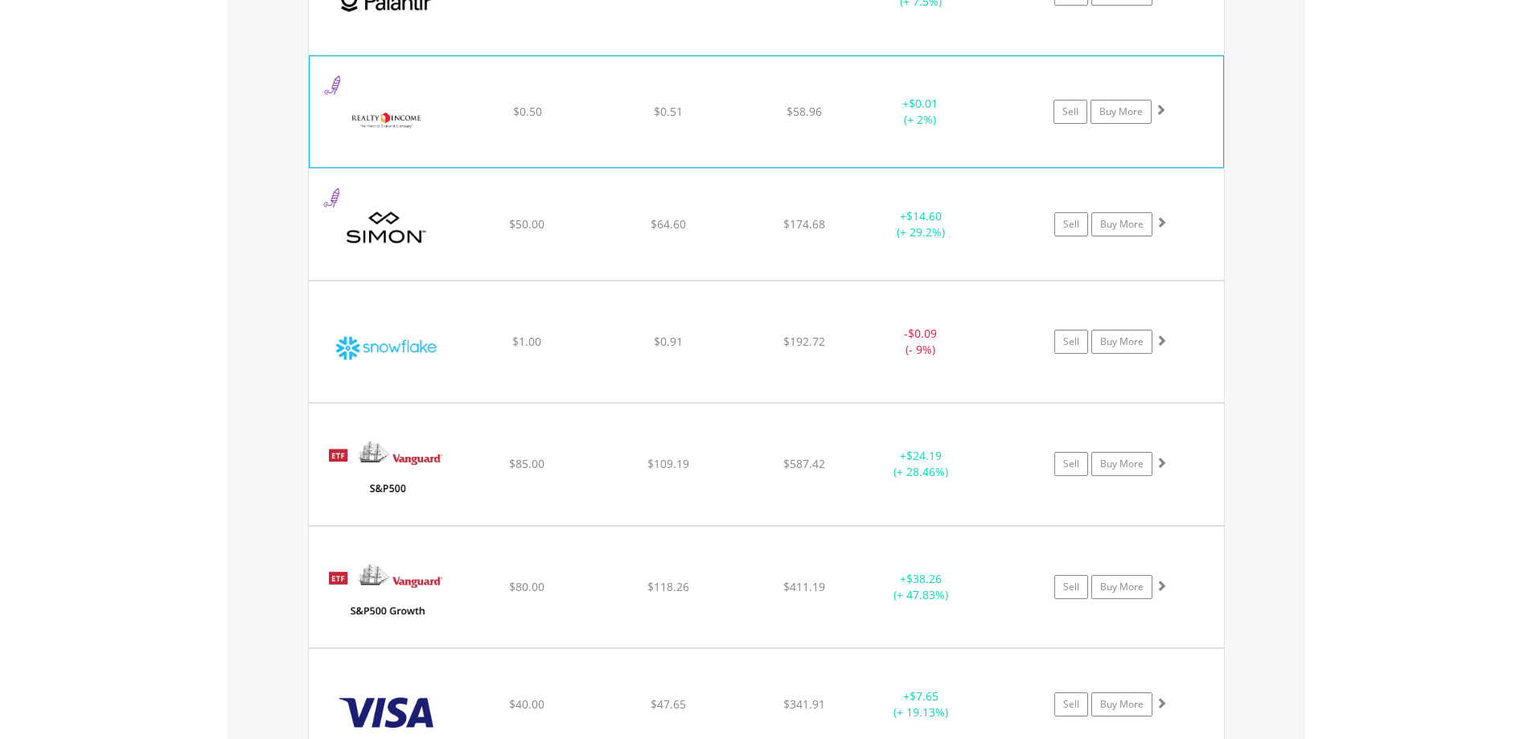
scroll to position [4700, 0]
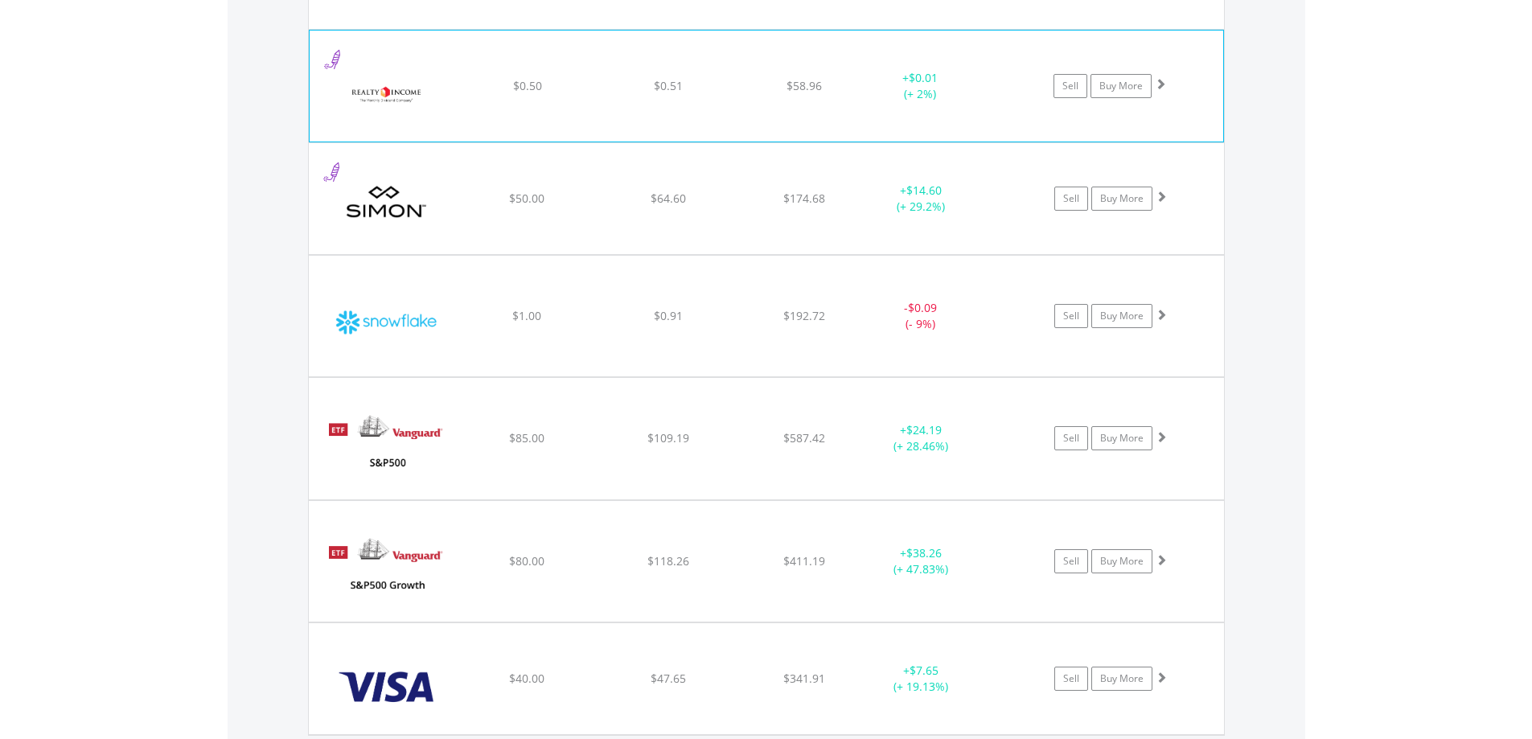
click at [378, 92] on img at bounding box center [387, 94] width 138 height 87
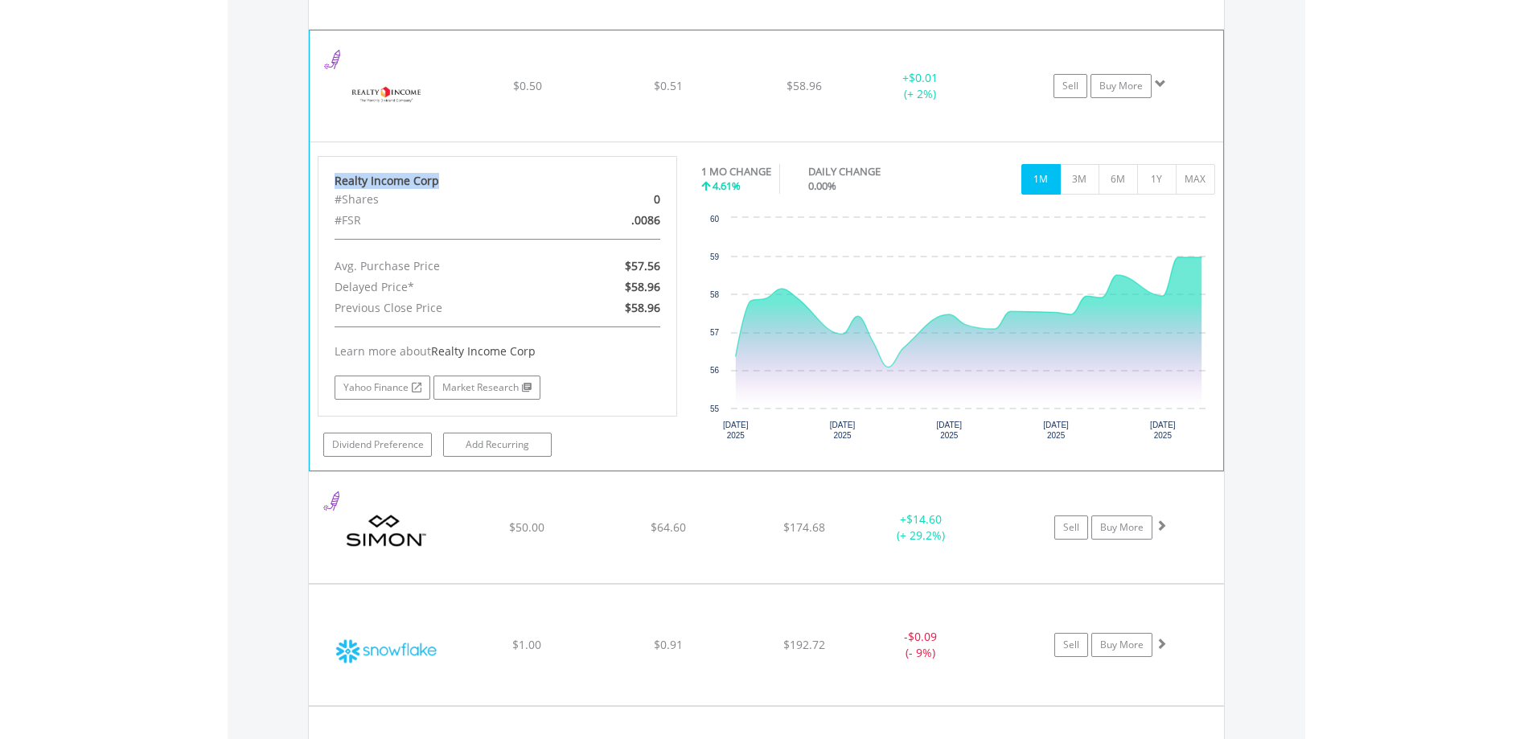
drag, startPoint x: 436, startPoint y: 182, endPoint x: 334, endPoint y: 182, distance: 102.2
click at [335, 182] on div "Realty Income Corp" at bounding box center [498, 181] width 327 height 16
copy div "Realty Income Corp"
click at [372, 80] on img at bounding box center [387, 94] width 138 height 87
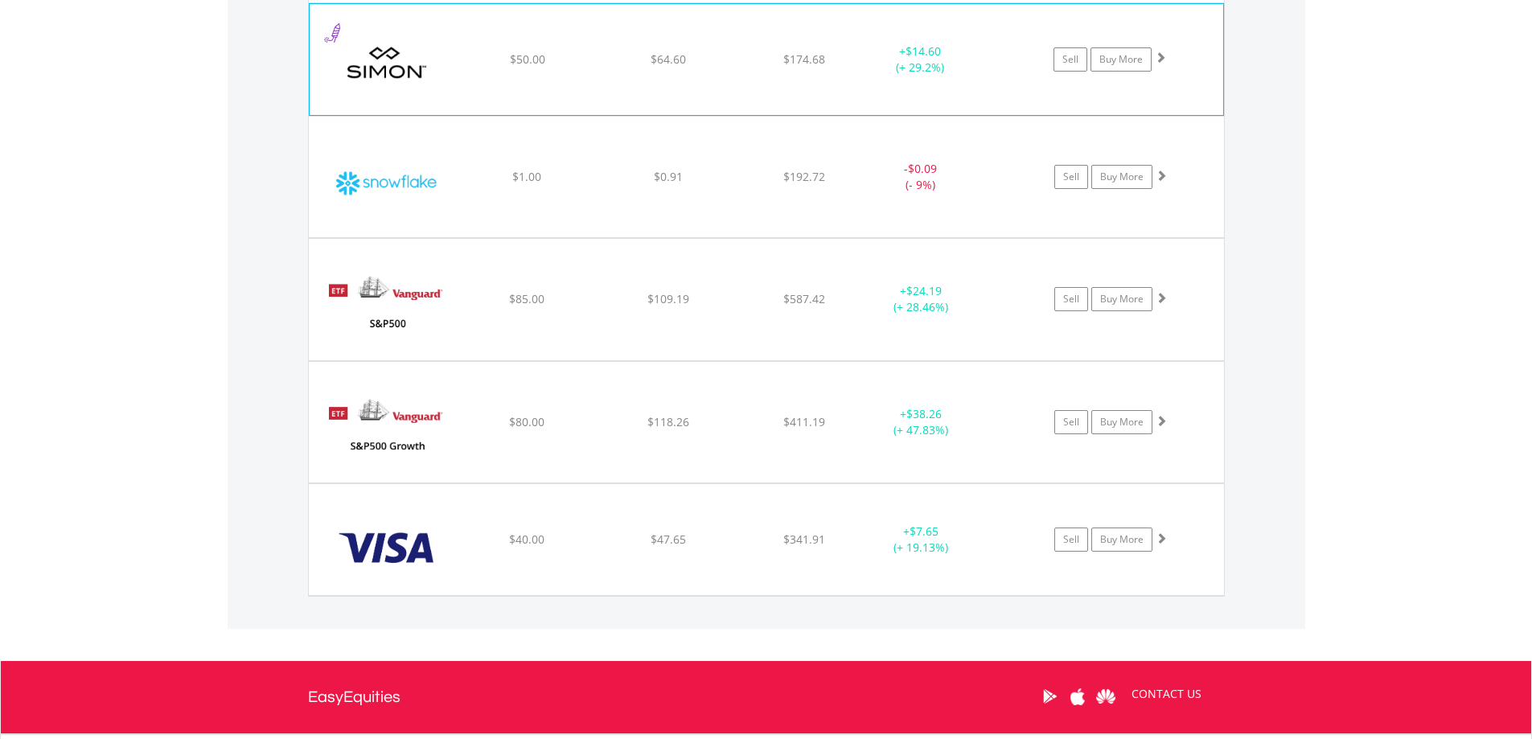
scroll to position [4860, 0]
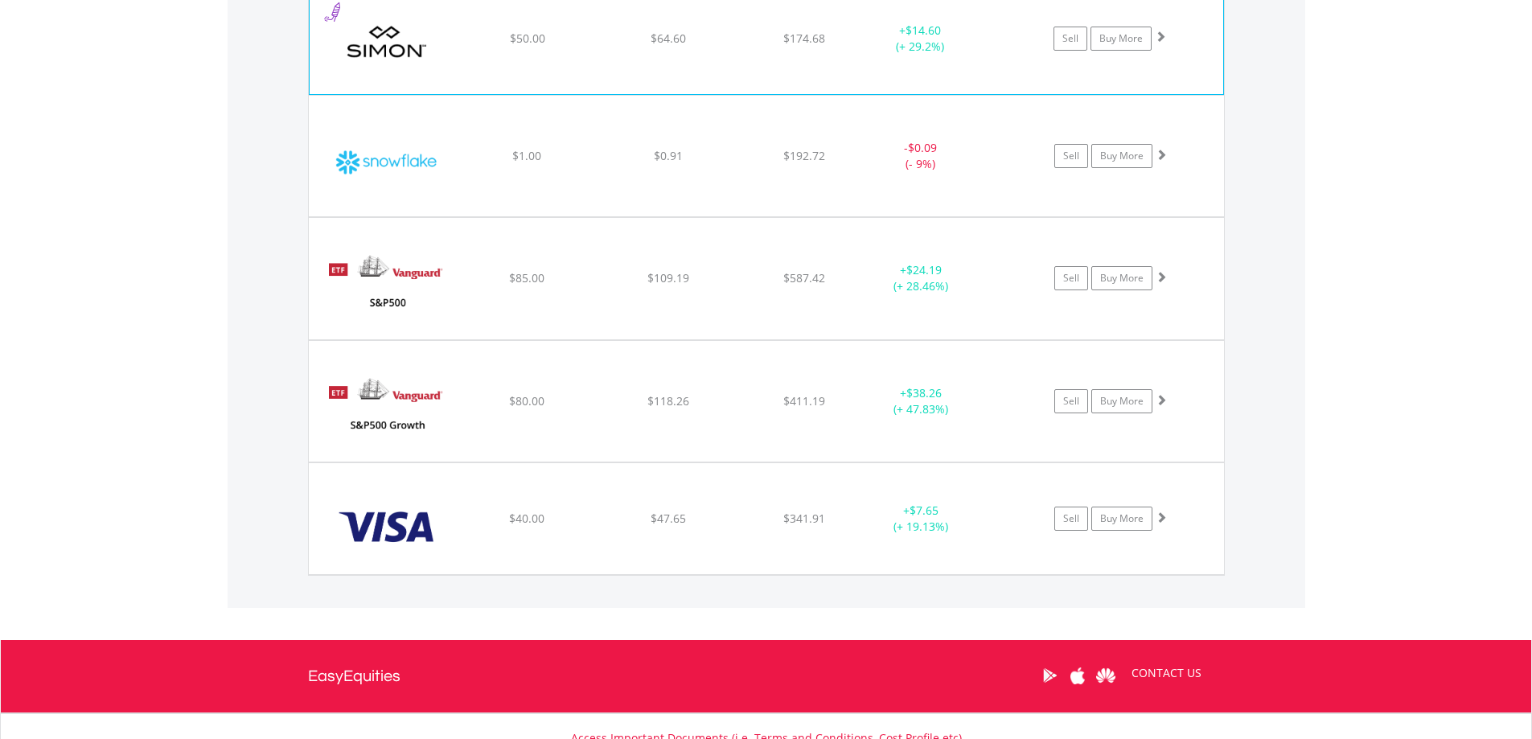
click at [380, 60] on img at bounding box center [387, 46] width 138 height 87
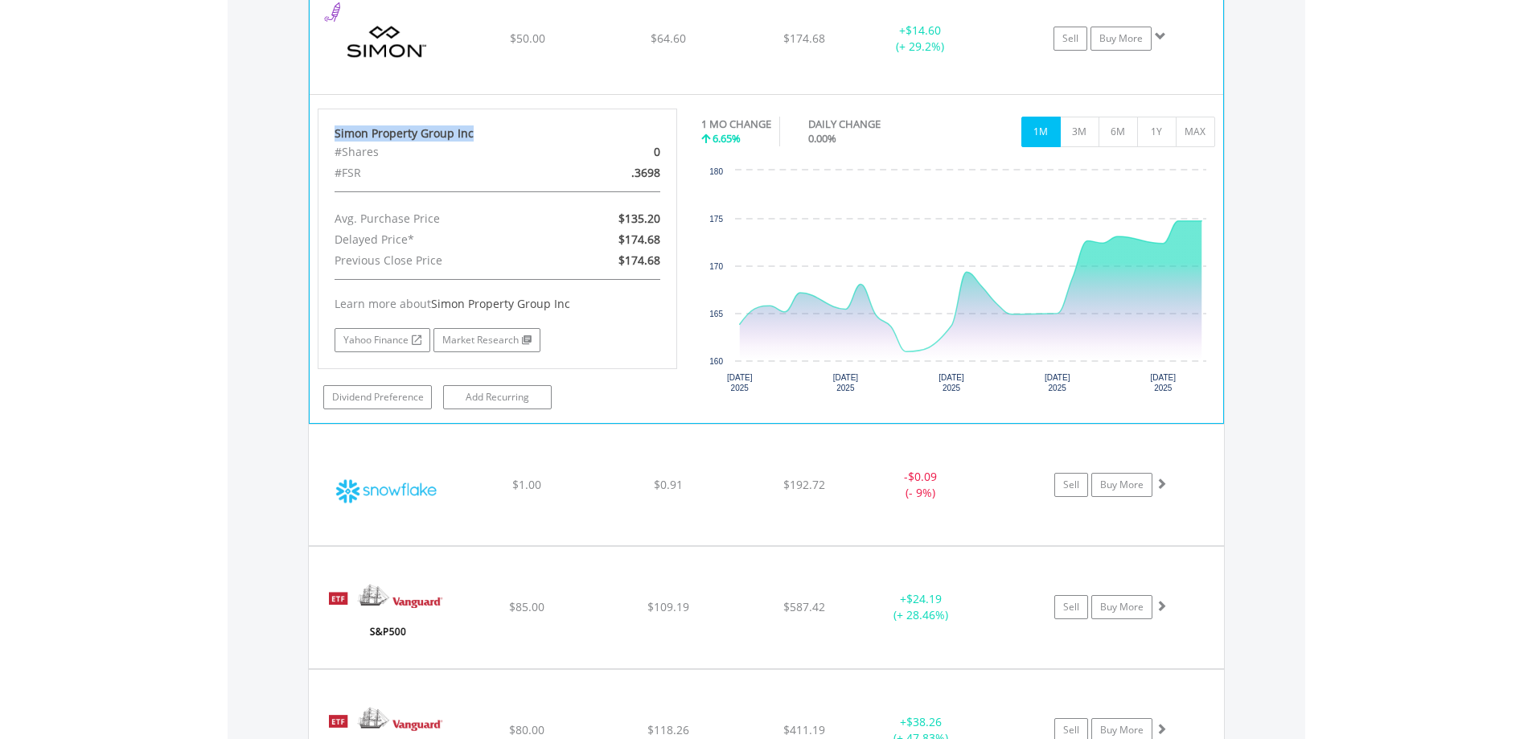
drag, startPoint x: 474, startPoint y: 133, endPoint x: 319, endPoint y: 131, distance: 154.4
click at [319, 131] on div "Simon Property Group Inc #Shares 0 #FSR .3698 Avg. Purchase Price $135.20 Delay…" at bounding box center [498, 239] width 360 height 261
copy div "Simon Property Group Inc"
click at [388, 39] on img at bounding box center [387, 46] width 138 height 87
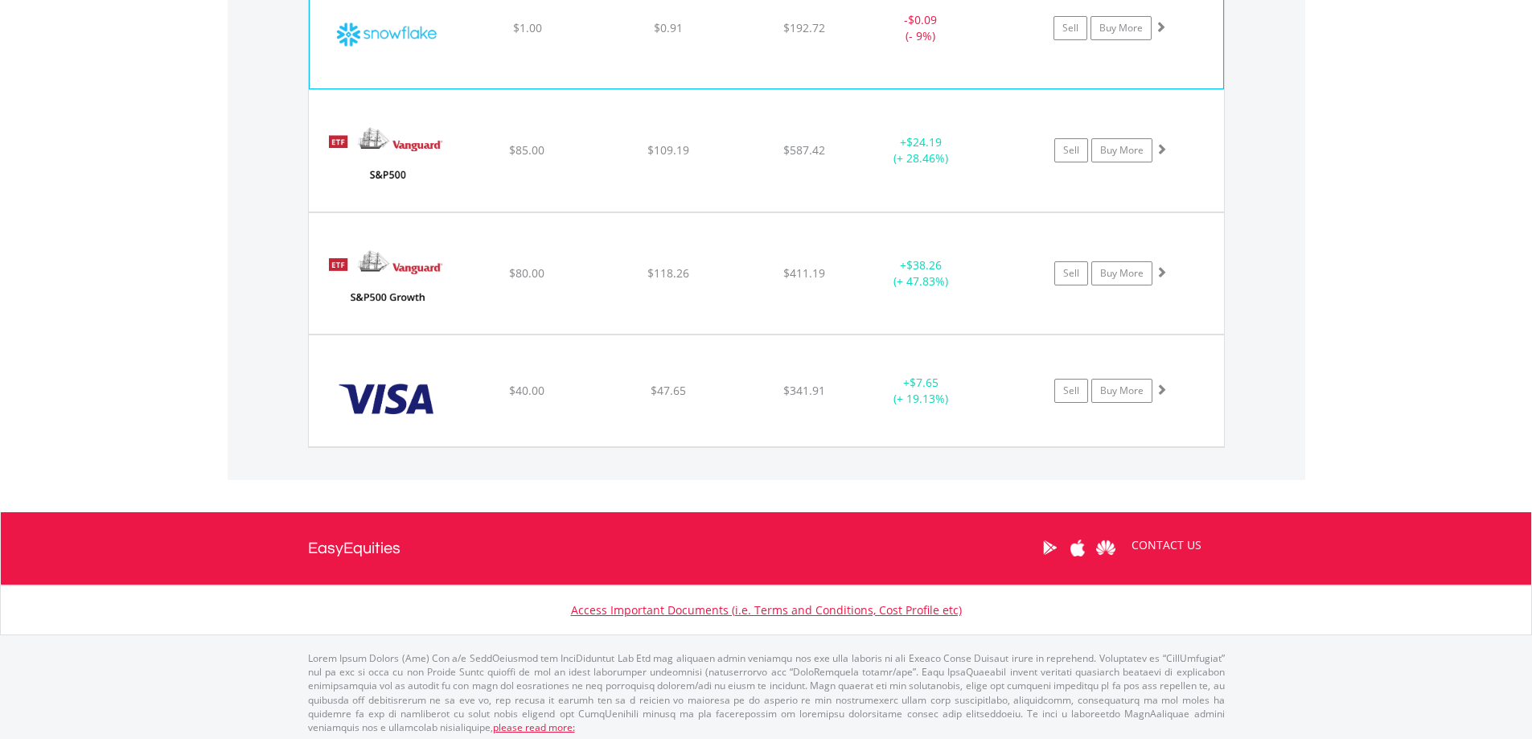
scroll to position [4993, 0]
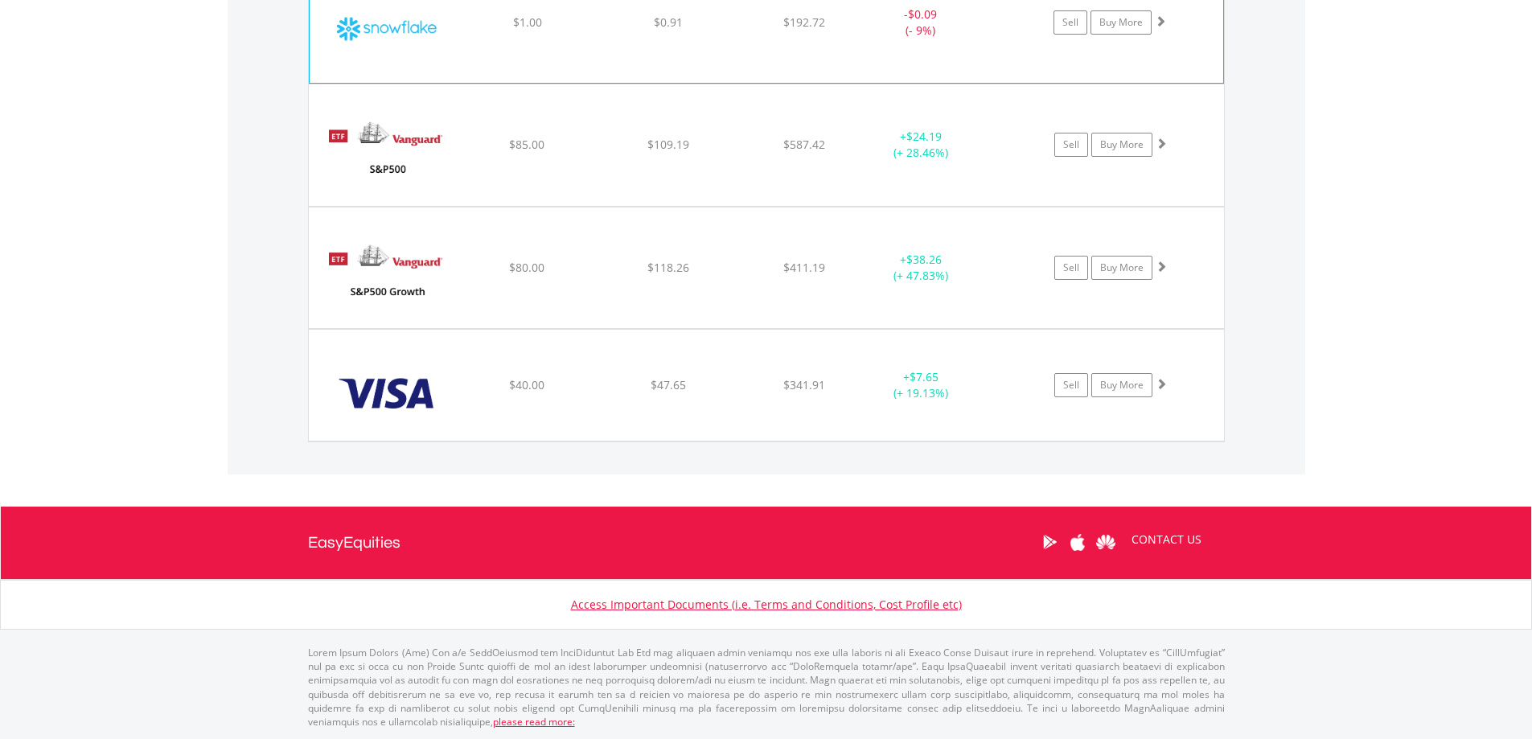
click at [400, 42] on img at bounding box center [387, 30] width 138 height 97
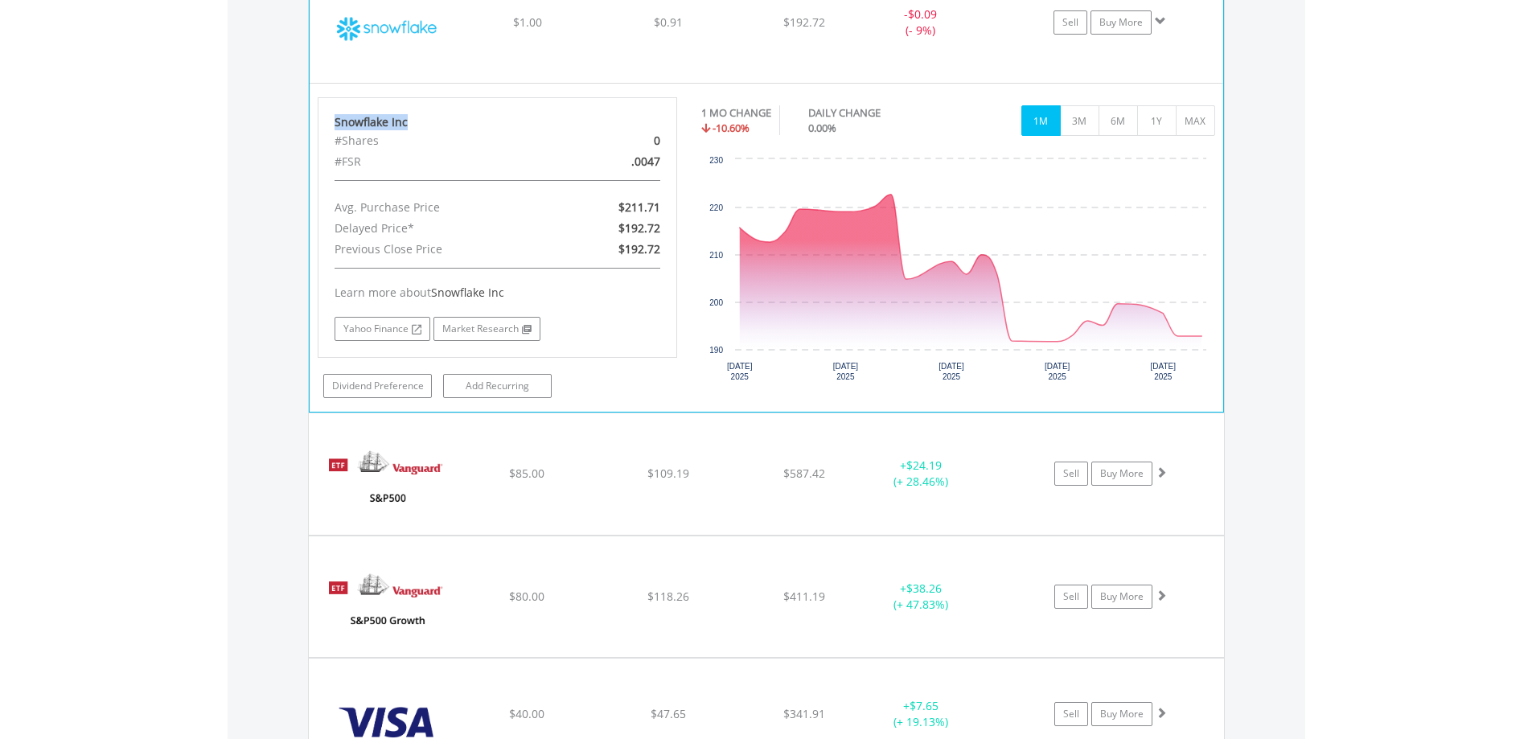
drag, startPoint x: 405, startPoint y: 123, endPoint x: 329, endPoint y: 125, distance: 75.6
click at [329, 125] on div "Snowflake Inc #Shares 0 #FSR .0047 Avg. Purchase Price $211.71 Delayed Price* $…" at bounding box center [498, 227] width 360 height 261
click at [384, 30] on img at bounding box center [387, 30] width 138 height 97
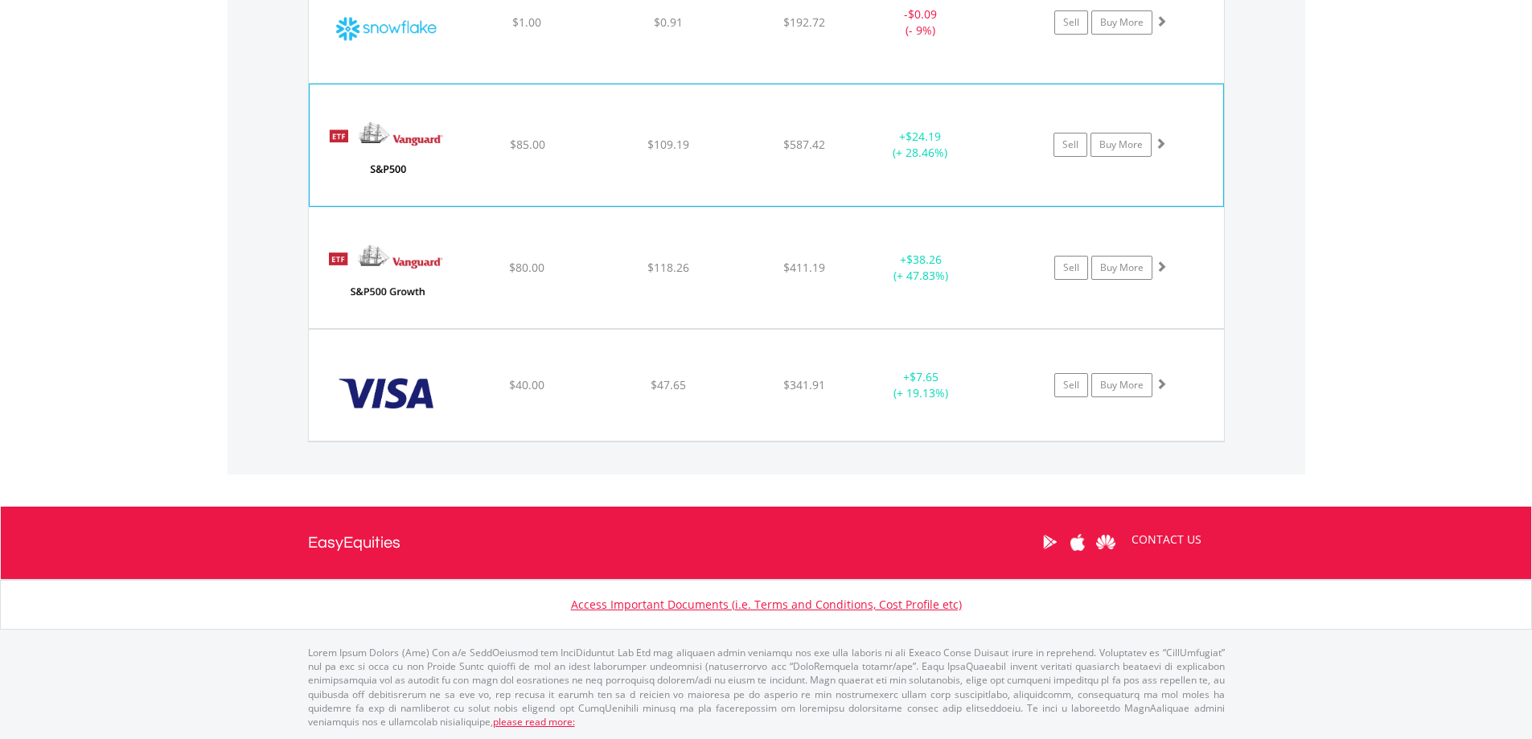
click at [394, 165] on img at bounding box center [387, 153] width 138 height 97
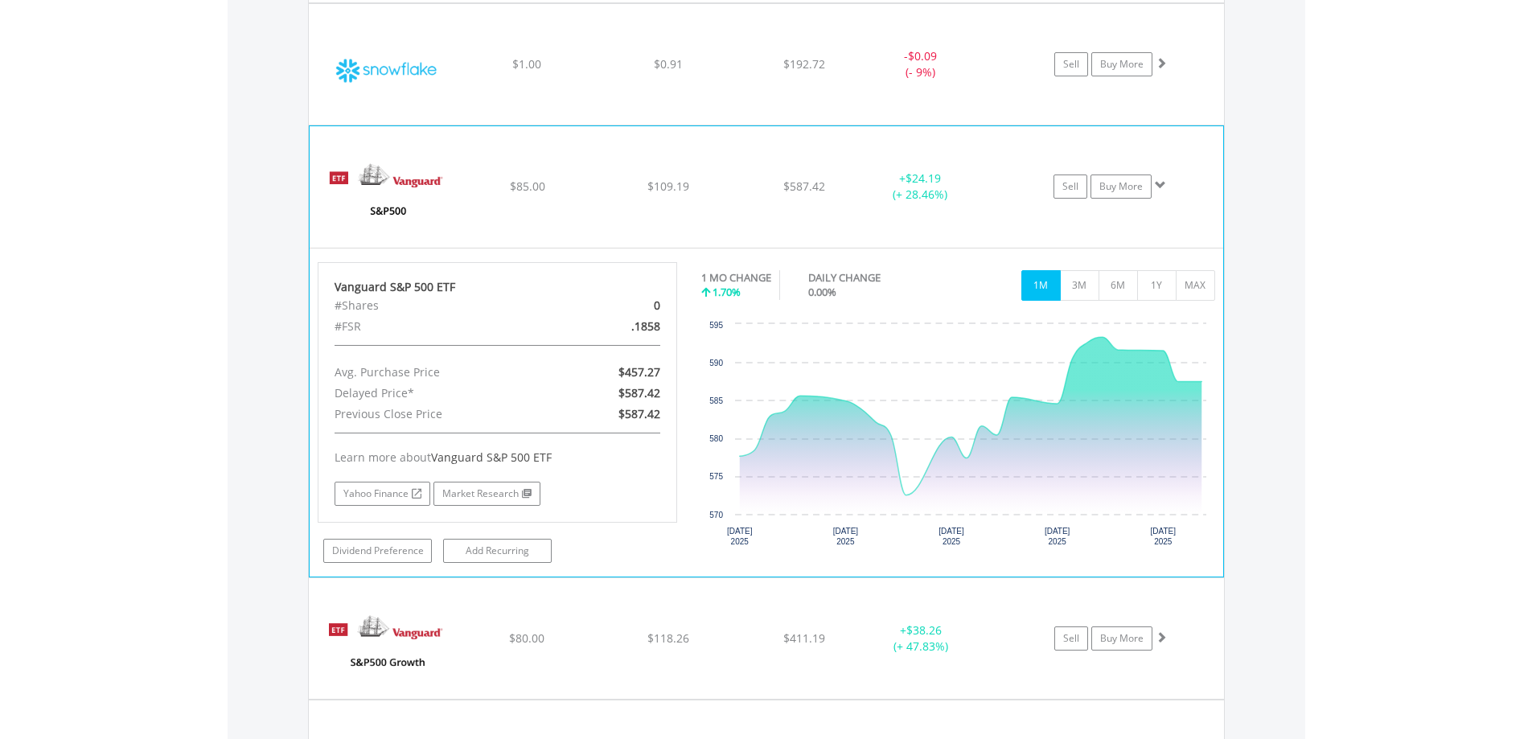
scroll to position [4913, 0]
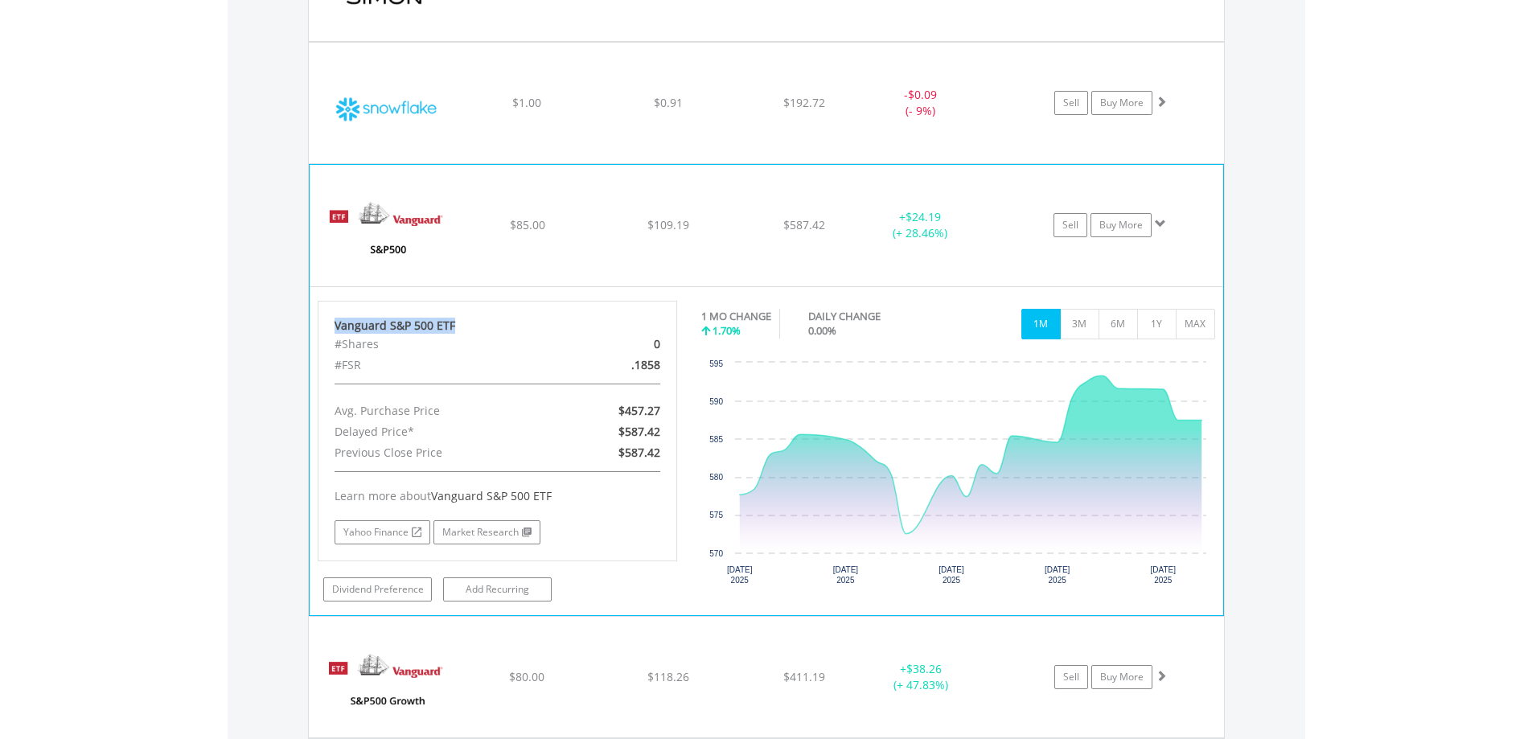
drag, startPoint x: 456, startPoint y: 326, endPoint x: 334, endPoint y: 331, distance: 122.4
click at [335, 331] on div "Vanguard S&P 500 ETF" at bounding box center [498, 326] width 327 height 16
drag, startPoint x: 397, startPoint y: 220, endPoint x: 390, endPoint y: 237, distance: 18.1
click at [396, 220] on img at bounding box center [387, 233] width 138 height 97
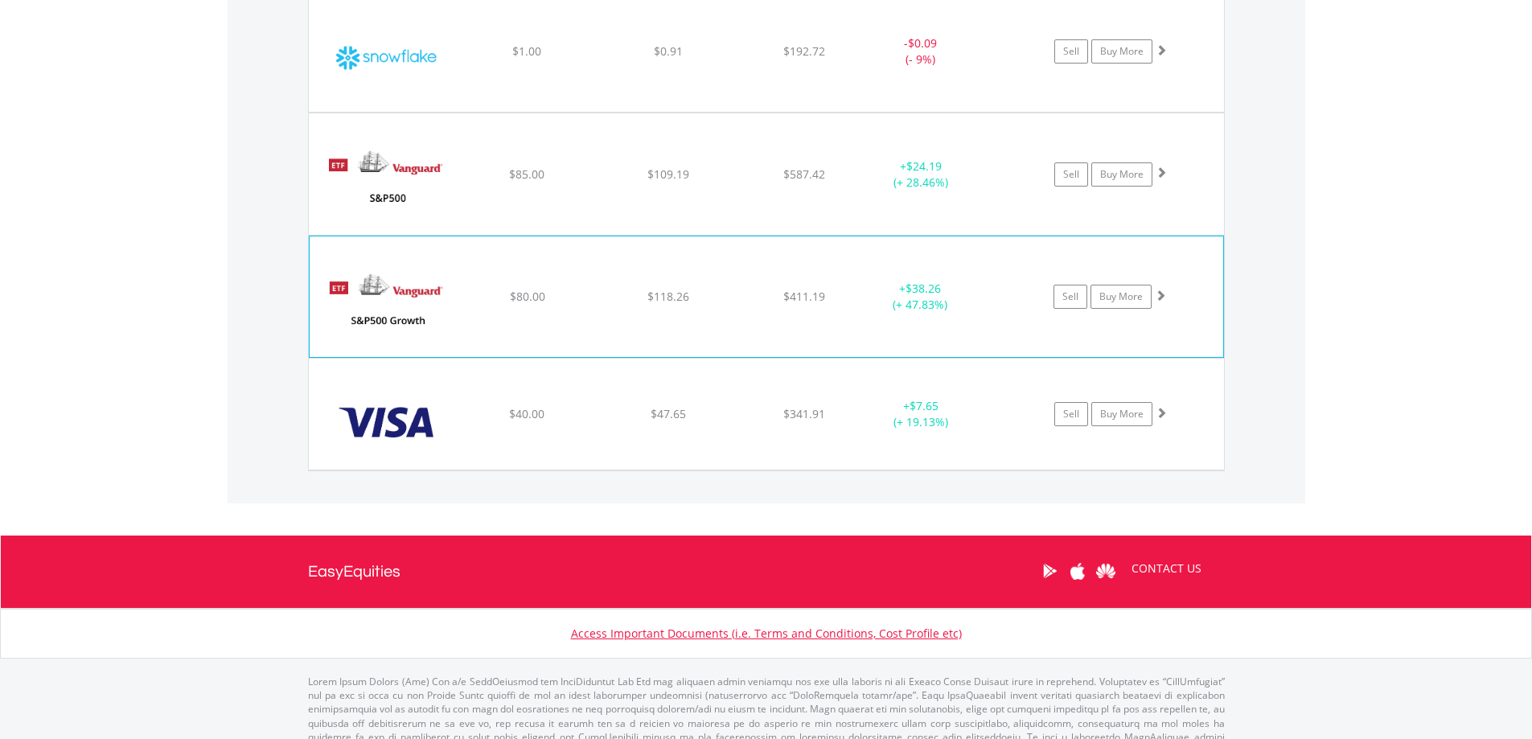
scroll to position [4993, 0]
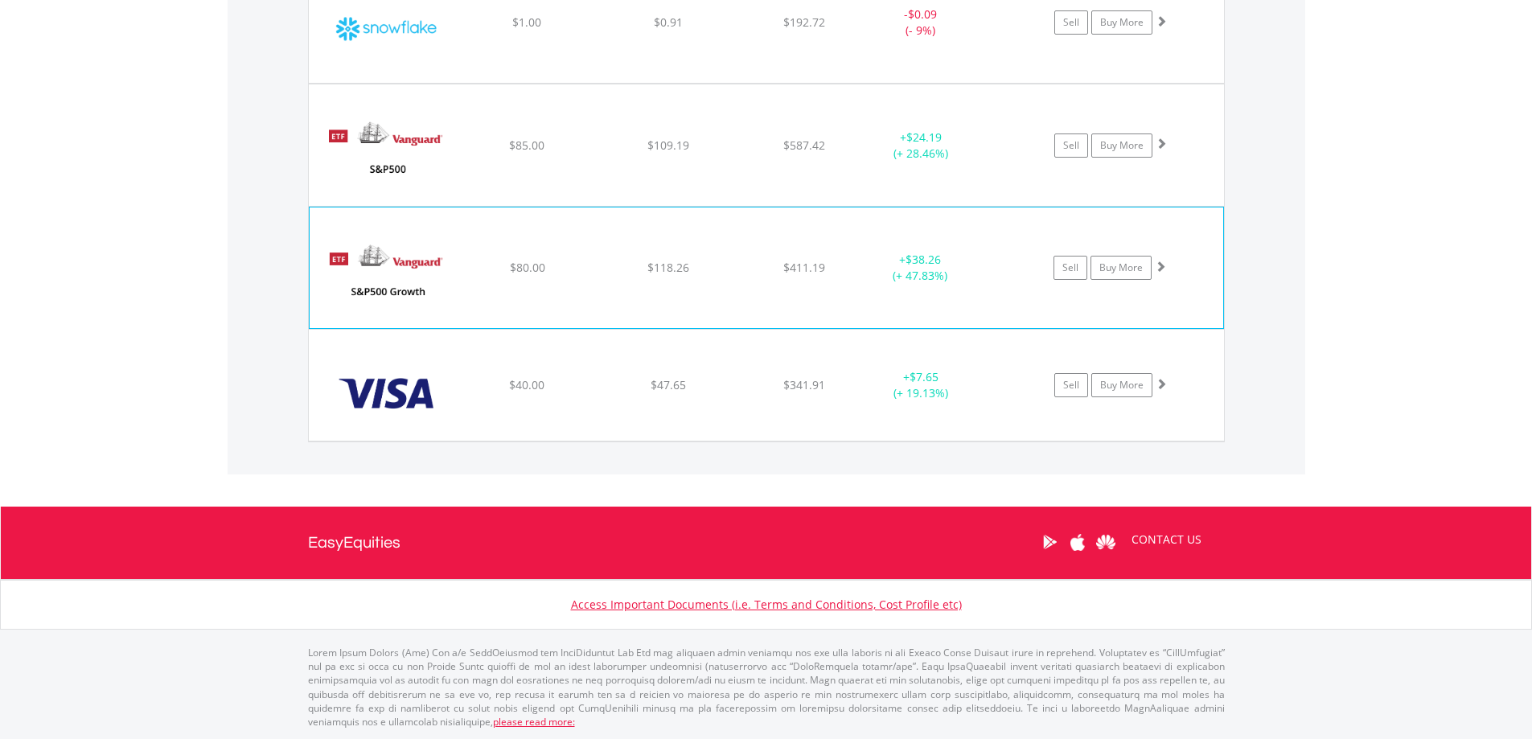
click at [398, 264] on img at bounding box center [387, 276] width 138 height 97
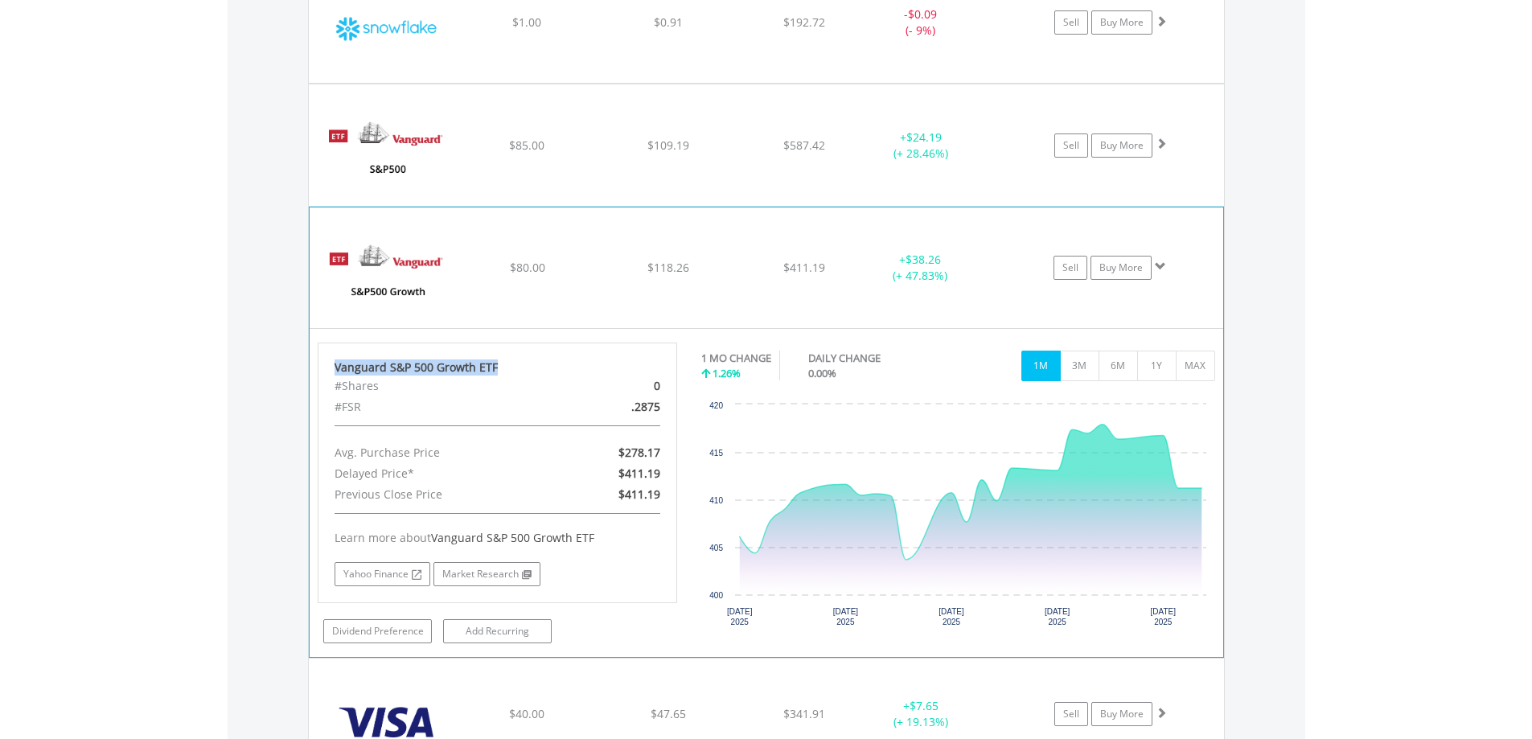
drag, startPoint x: 505, startPoint y: 364, endPoint x: 329, endPoint y: 361, distance: 176.2
click at [329, 361] on div "Vanguard S&P 500 Growth ETF #Shares 0 #FSR .2875 Avg. Purchase Price $278.17 De…" at bounding box center [498, 473] width 360 height 261
click at [388, 273] on img at bounding box center [387, 276] width 138 height 97
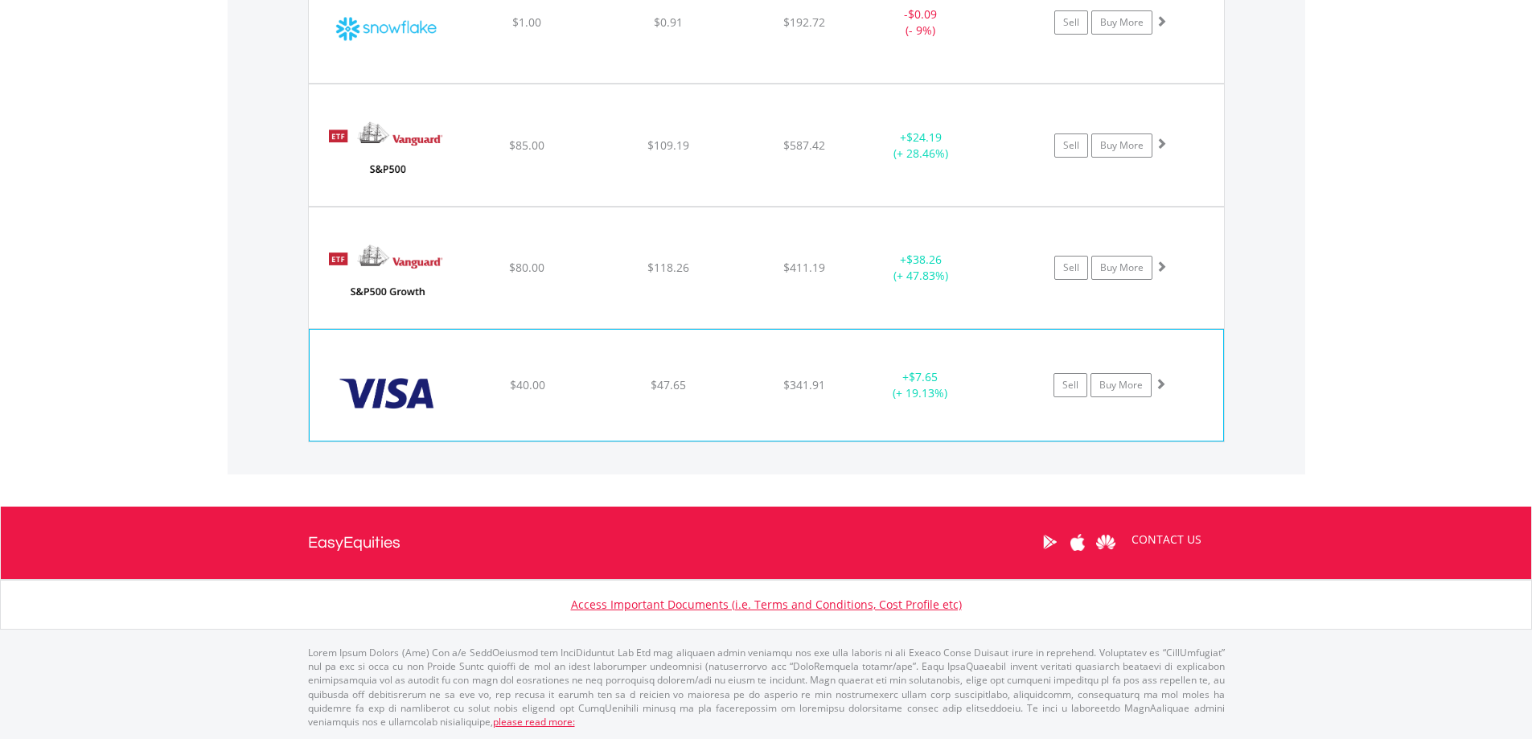
click at [397, 407] on img at bounding box center [387, 393] width 138 height 87
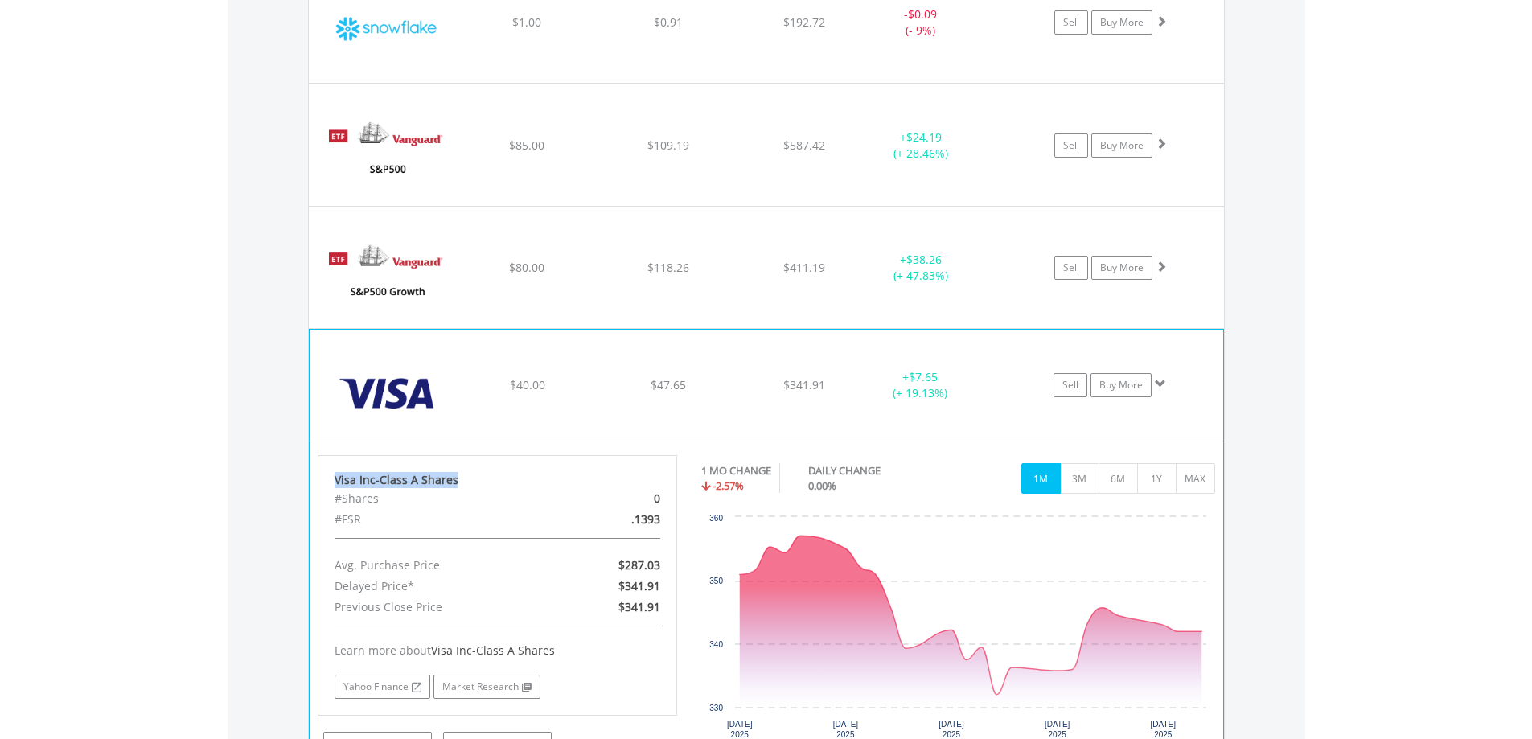
drag, startPoint x: 463, startPoint y: 483, endPoint x: 314, endPoint y: 467, distance: 149.6
click at [314, 467] on div "Visa Inc-Class A Shares #Shares 0 #FSR .1393 Avg. Purchase Price $287.03 Delaye…" at bounding box center [498, 605] width 384 height 301
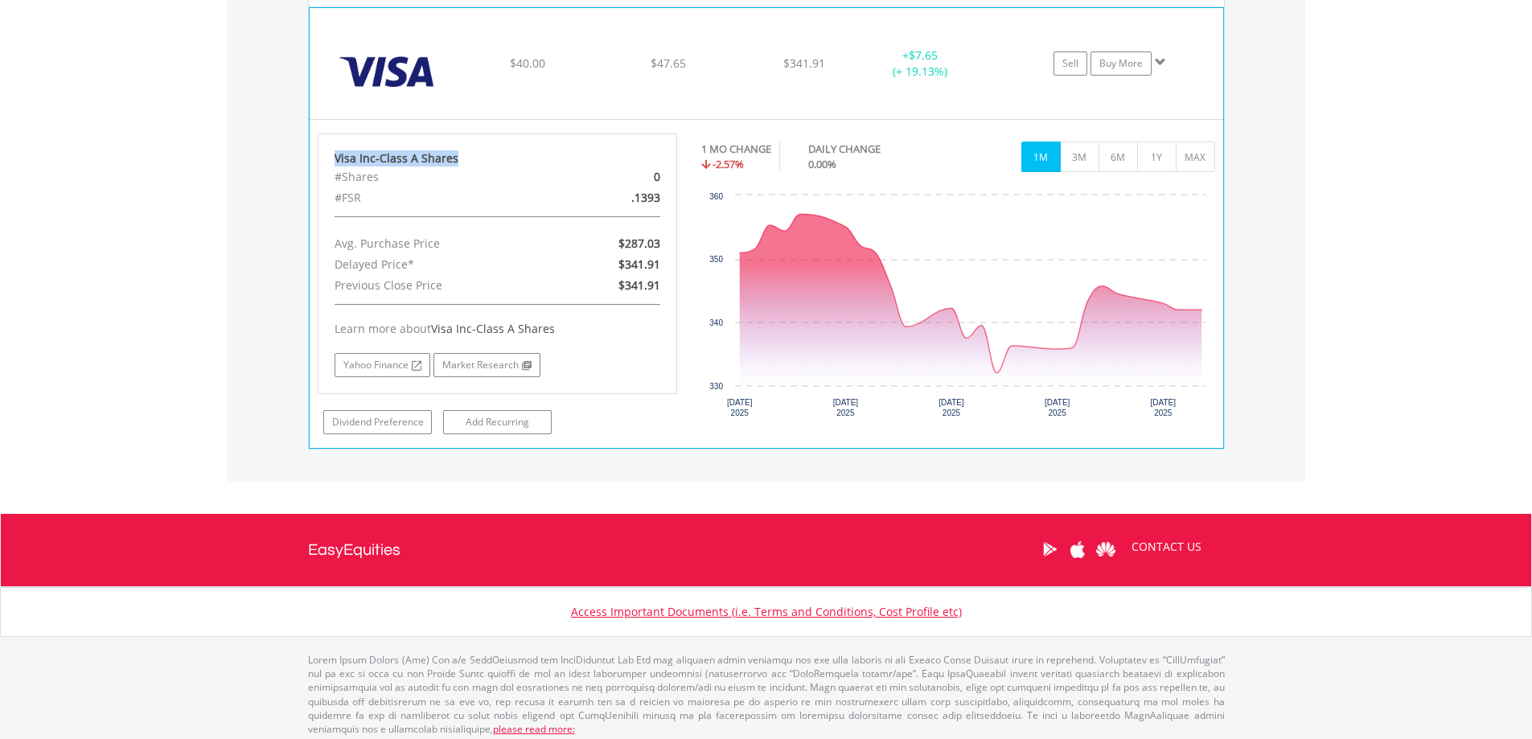
click at [396, 70] on img at bounding box center [387, 71] width 138 height 87
